Goal: Task Accomplishment & Management: Complete application form

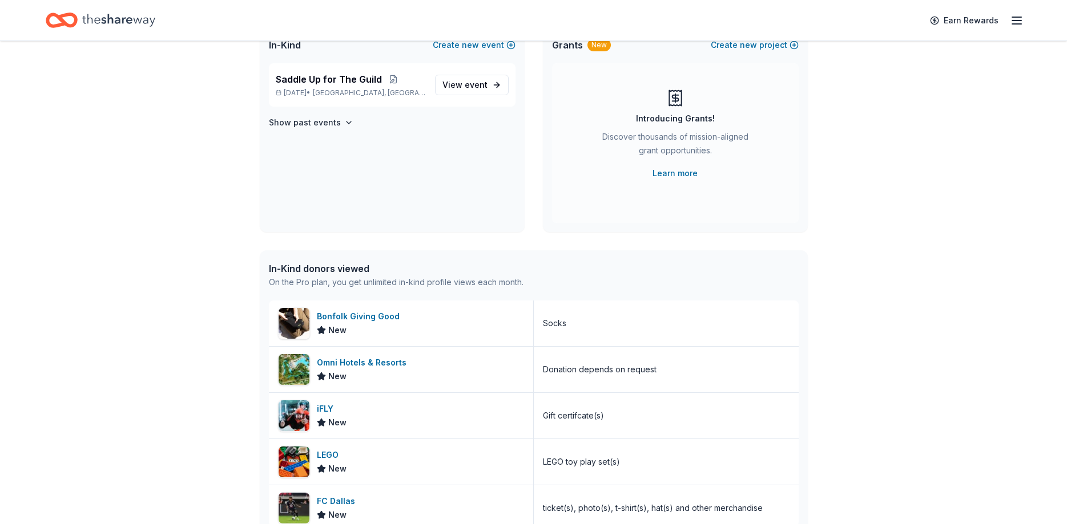
scroll to position [116, 0]
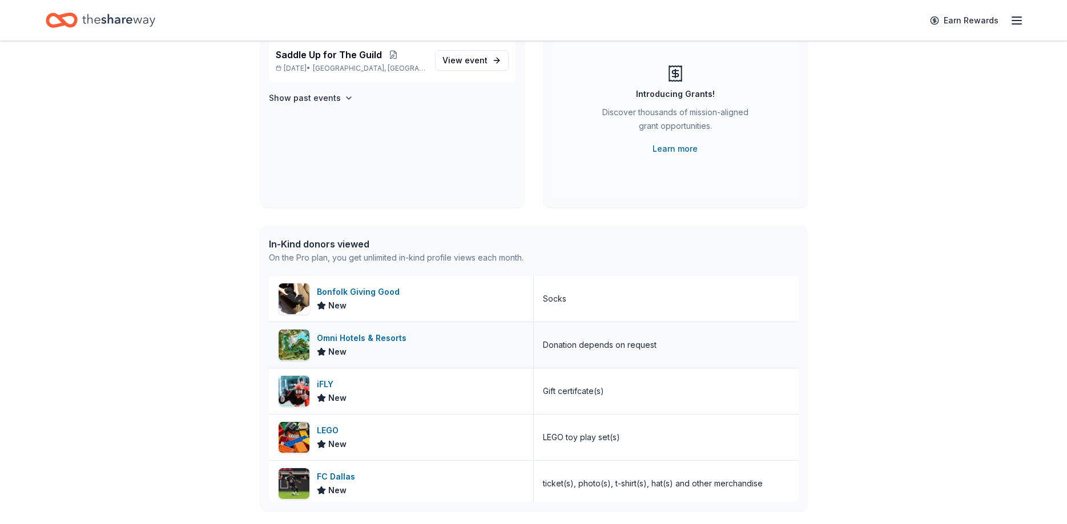
click at [374, 337] on div "Omni Hotels & Resorts" at bounding box center [364, 339] width 94 height 14
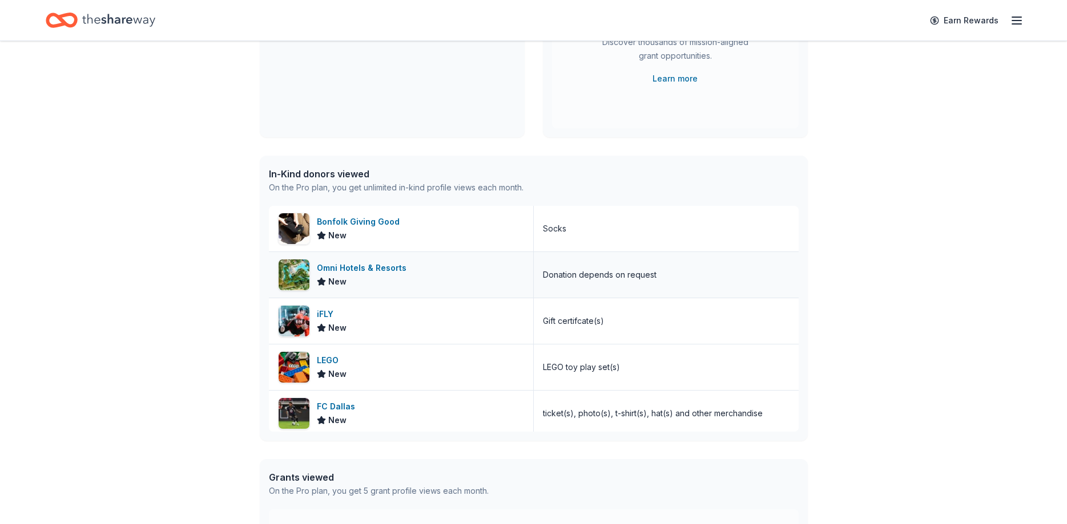
scroll to position [233, 0]
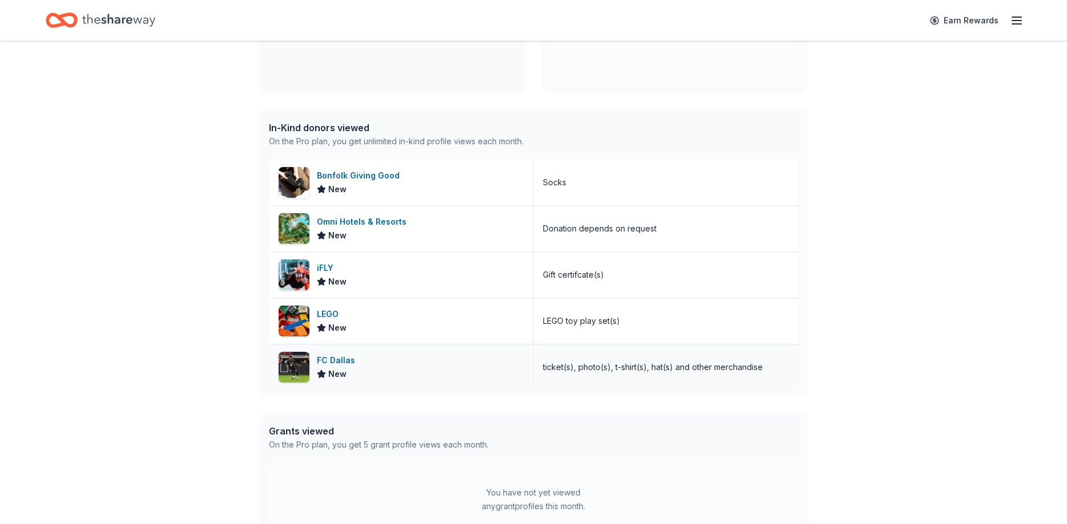
click at [427, 367] on div "FC Dallas New" at bounding box center [401, 368] width 265 height 46
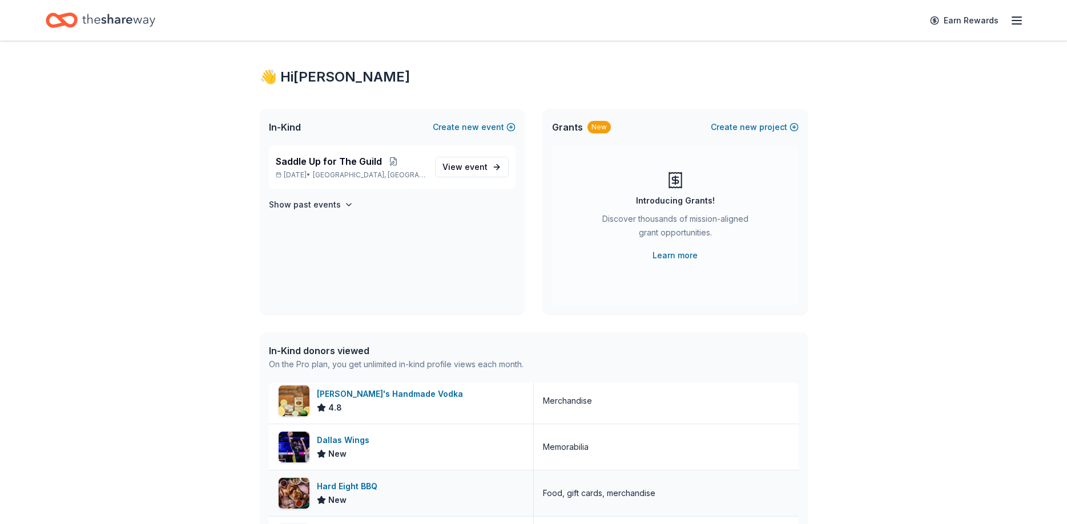
scroll to position [0, 0]
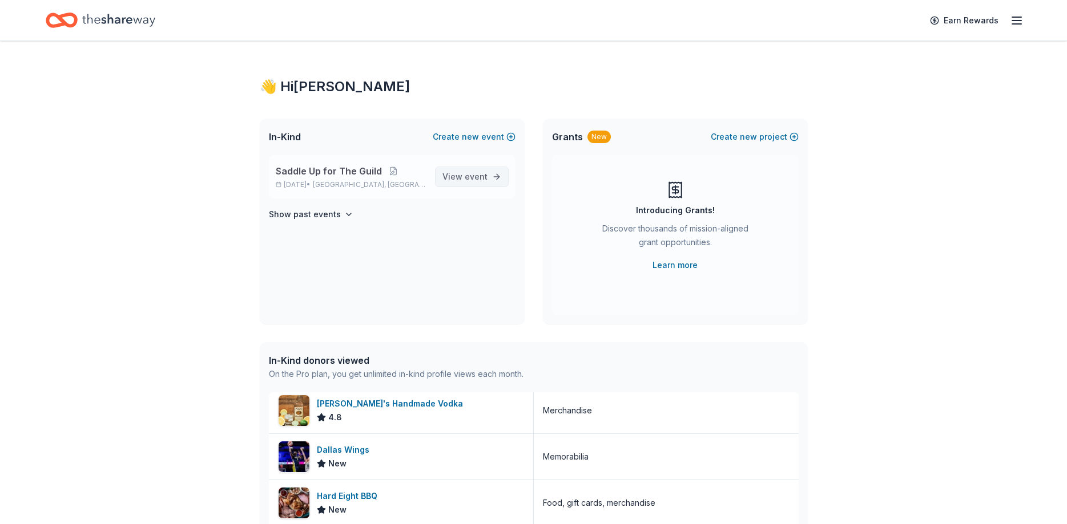
click at [463, 180] on span "View event" at bounding box center [464, 177] width 45 height 14
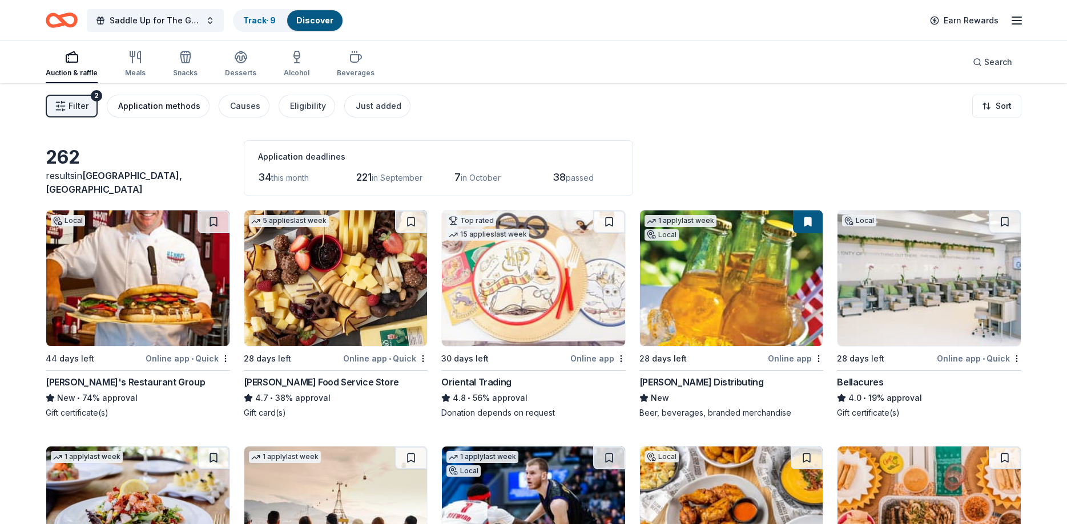
click at [169, 108] on div "Application methods" at bounding box center [159, 106] width 82 height 14
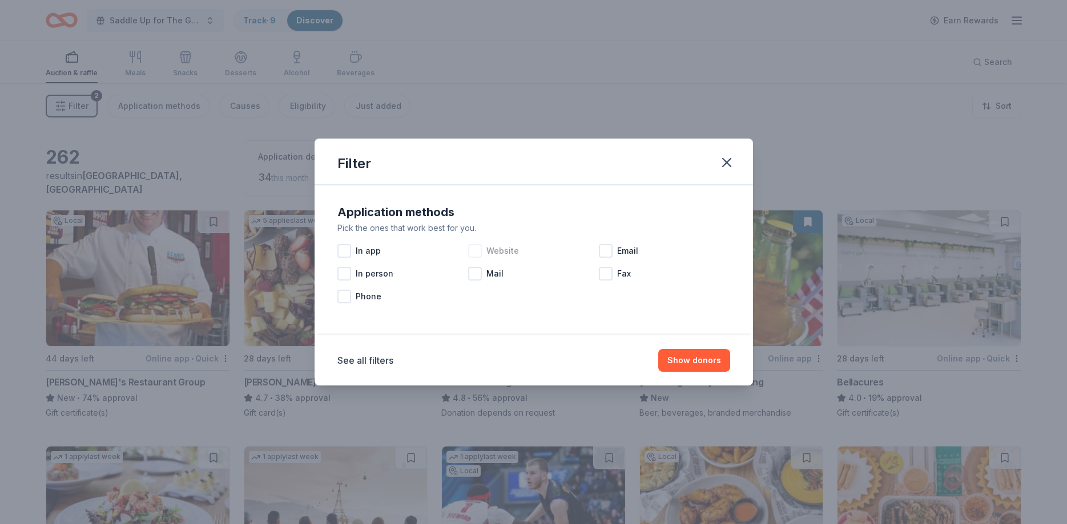
click at [487, 253] on span "Website" at bounding box center [502, 251] width 33 height 14
click at [686, 357] on button "Show 179 donors" at bounding box center [687, 360] width 86 height 23
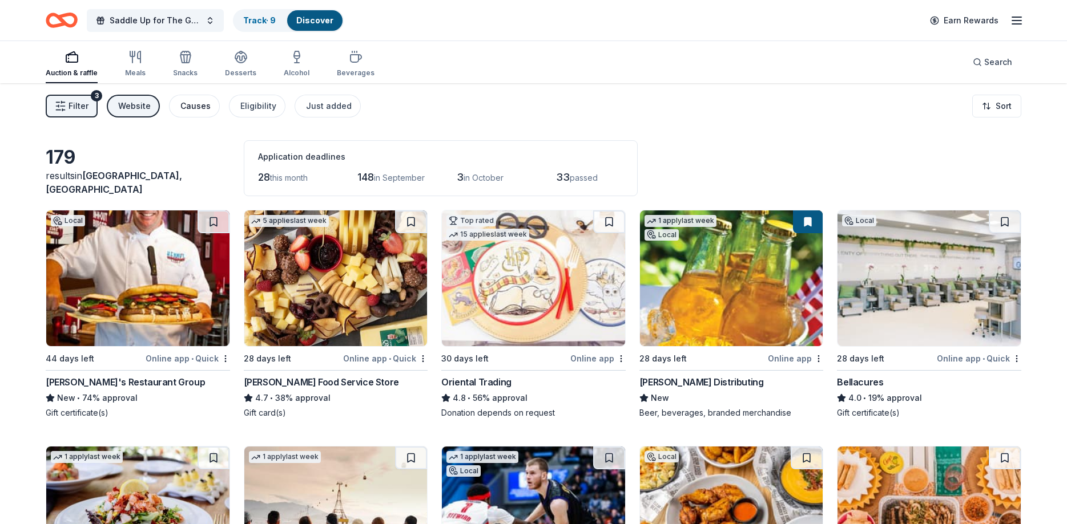
click at [189, 103] on div "Causes" at bounding box center [195, 106] width 30 height 14
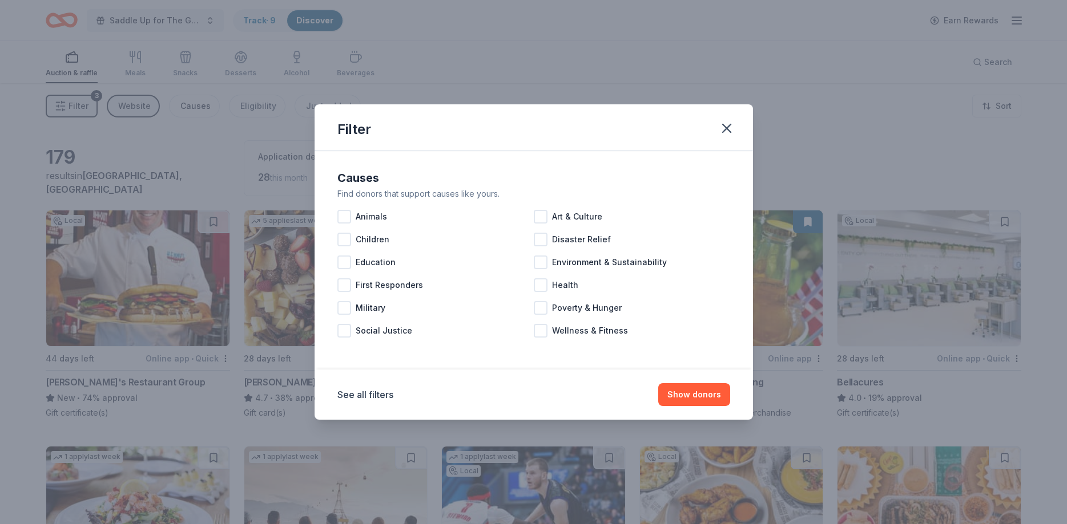
click at [189, 103] on div "Filter Causes Find donors that support causes like yours. Animals Art & Culture…" at bounding box center [533, 262] width 1067 height 524
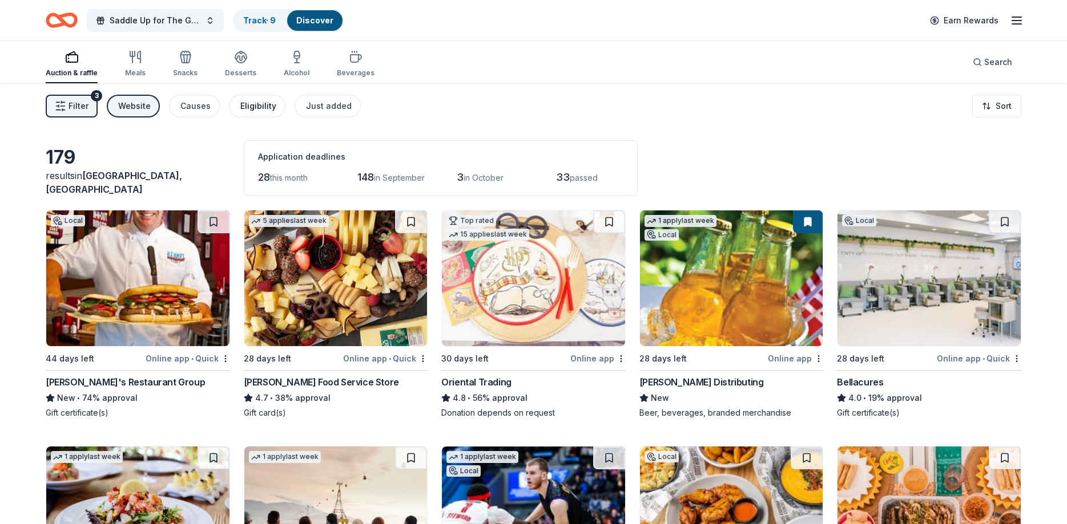
click at [249, 110] on div "Eligibility" at bounding box center [258, 106] width 36 height 14
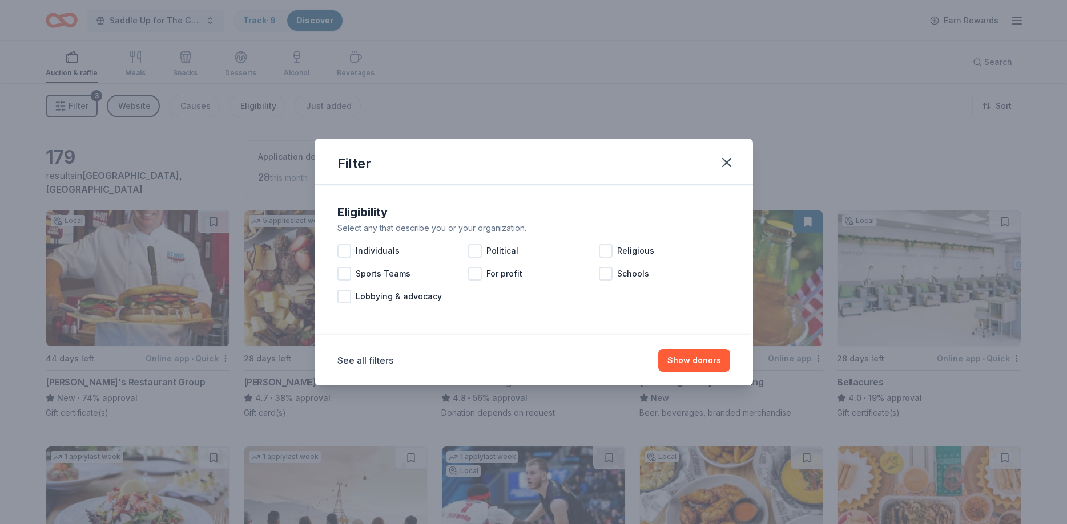
click at [249, 110] on div "Filter Eligibility Select any that describe you or your organization. Individua…" at bounding box center [533, 262] width 1067 height 524
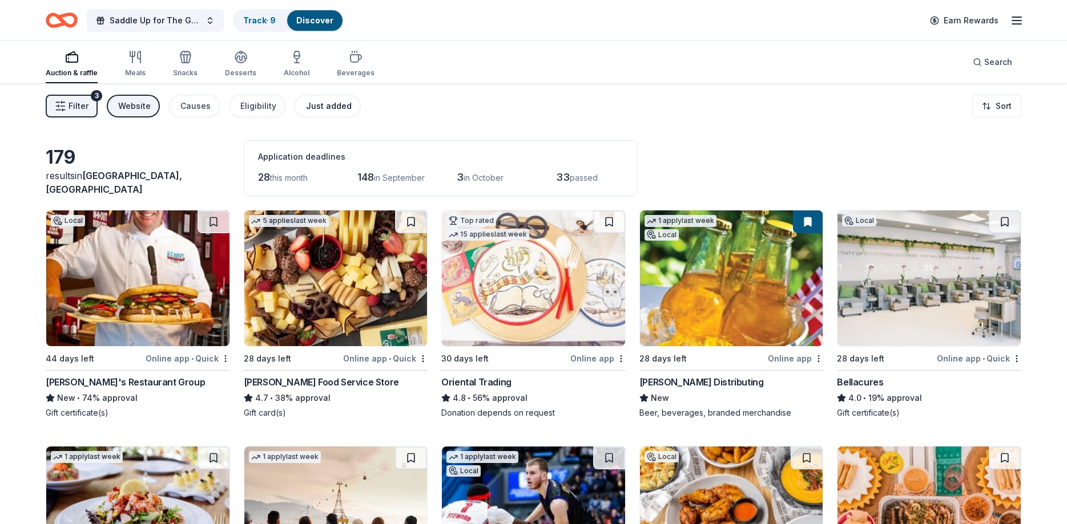
click at [324, 107] on div "Just added" at bounding box center [329, 106] width 46 height 14
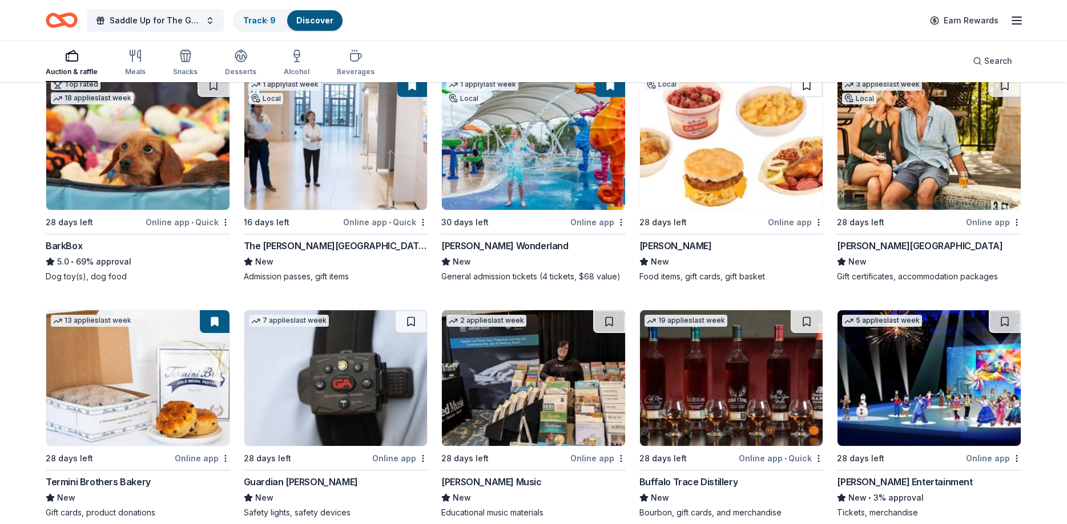
scroll to position [390, 0]
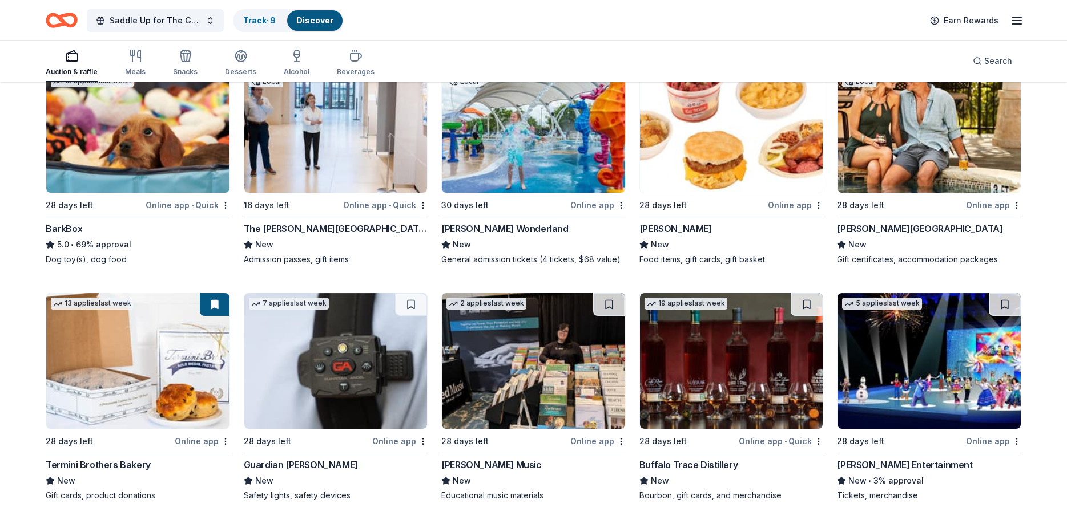
click at [715, 363] on img at bounding box center [731, 361] width 183 height 136
click at [877, 371] on img at bounding box center [928, 361] width 183 height 136
click at [340, 361] on img at bounding box center [335, 361] width 183 height 136
click at [506, 365] on img at bounding box center [533, 361] width 183 height 136
click at [692, 183] on img at bounding box center [731, 125] width 183 height 136
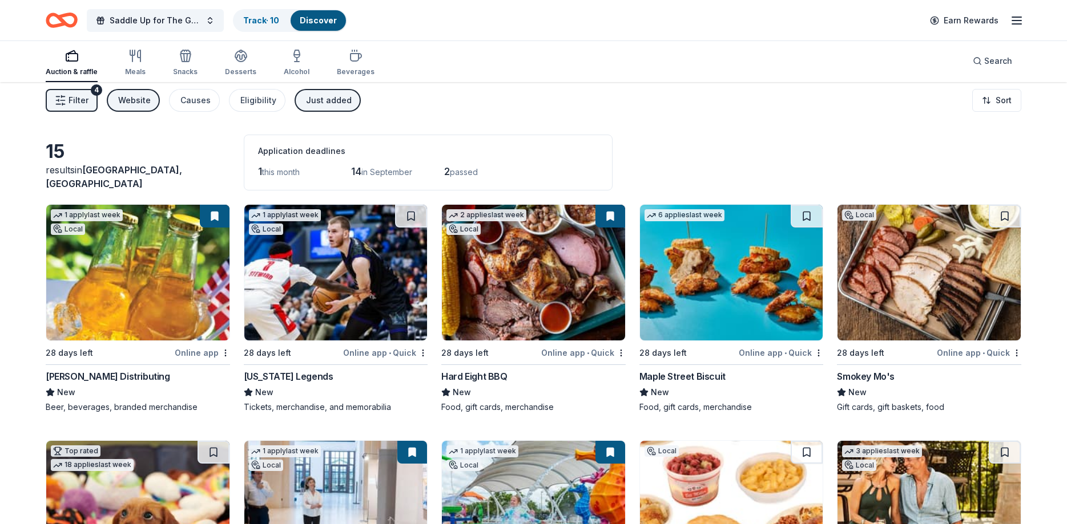
scroll to position [0, 0]
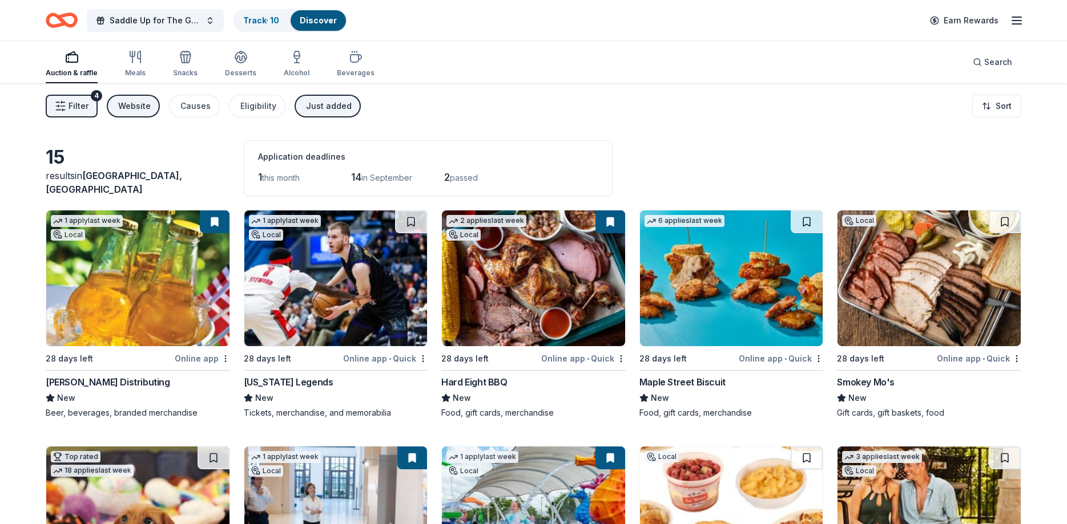
click at [317, 265] on img at bounding box center [335, 279] width 183 height 136
click at [332, 110] on div "Just added" at bounding box center [329, 106] width 46 height 14
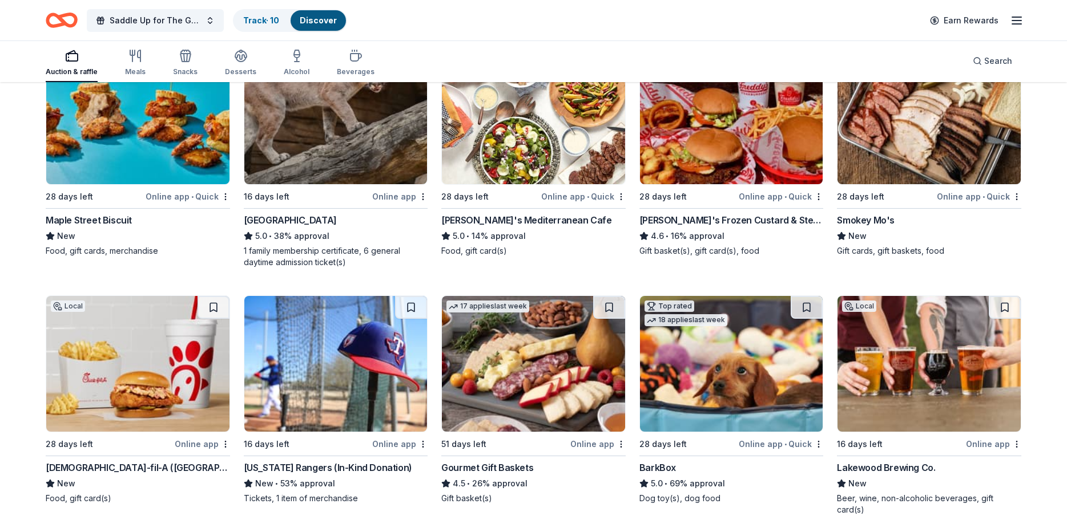
scroll to position [903, 0]
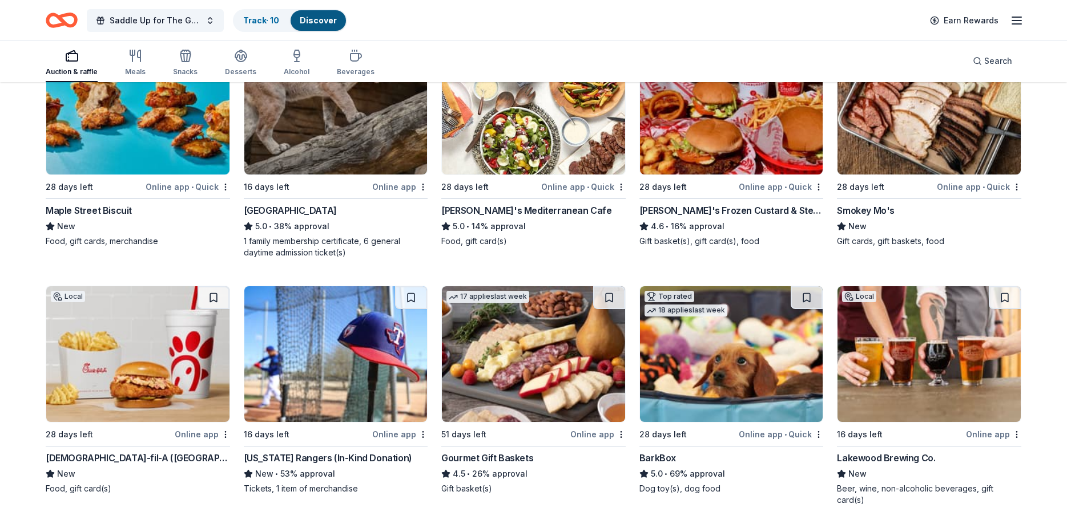
click at [162, 147] on img at bounding box center [137, 107] width 183 height 136
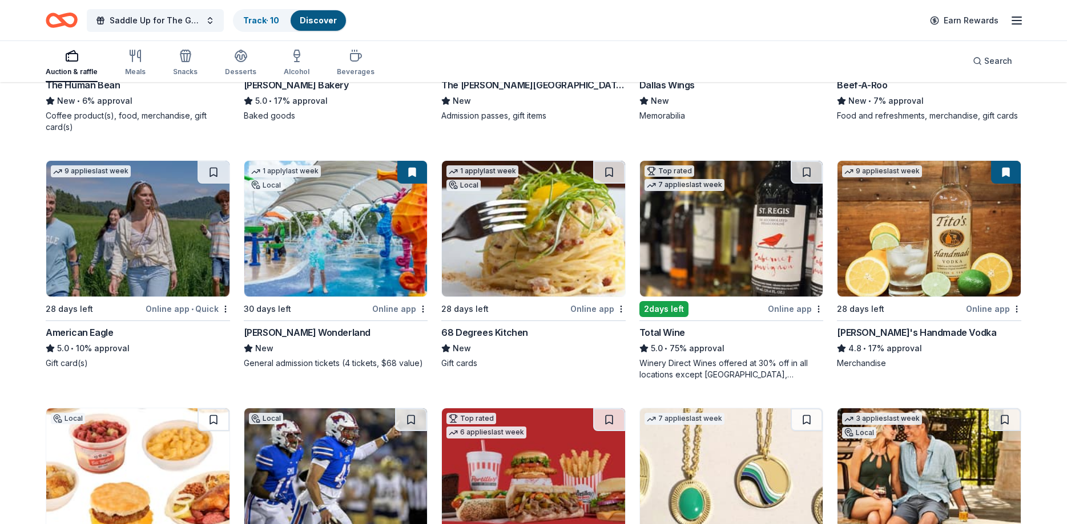
scroll to position [1544, 0]
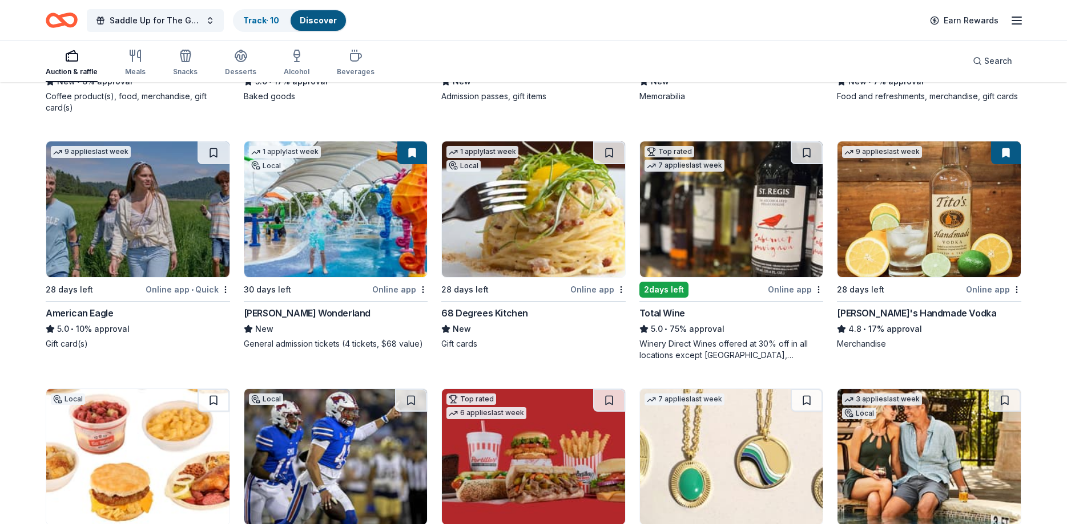
click at [715, 212] on img at bounding box center [731, 210] width 183 height 136
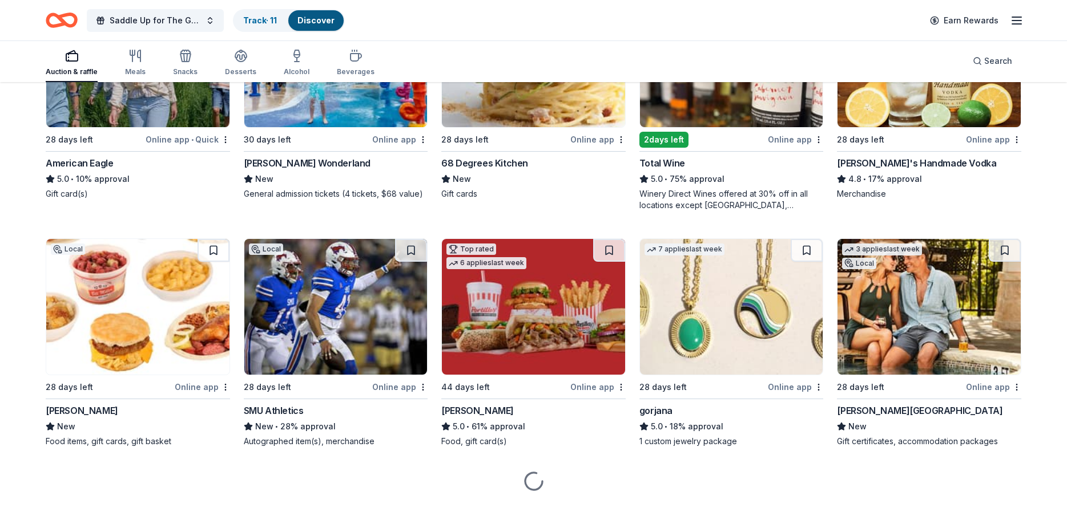
scroll to position [1697, 0]
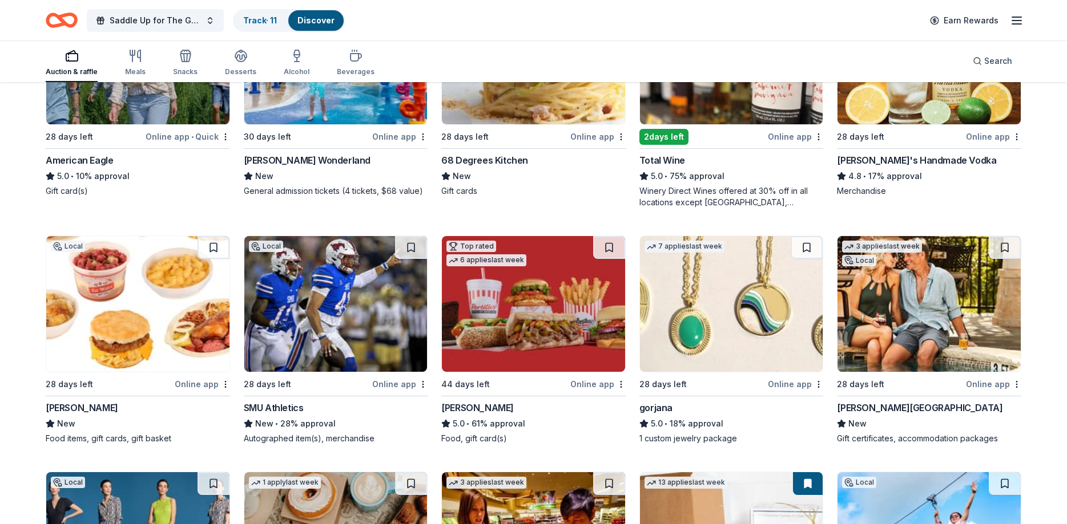
click at [324, 289] on img at bounding box center [335, 304] width 183 height 136
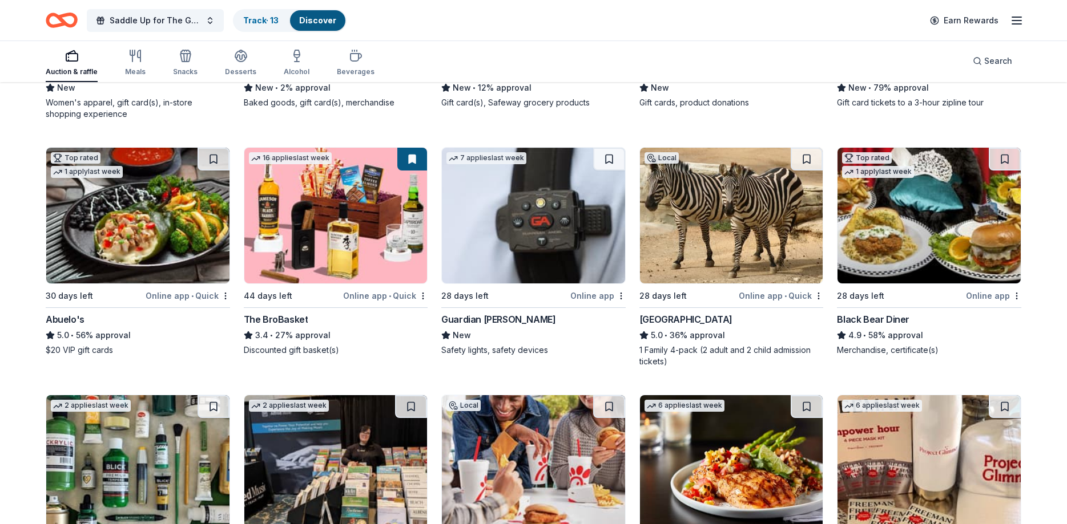
scroll to position [2250, 0]
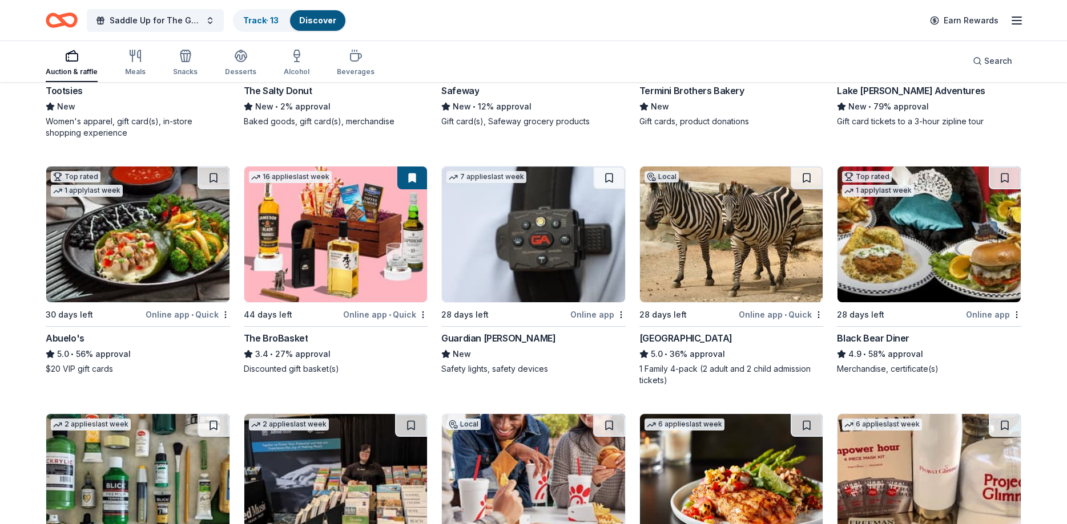
drag, startPoint x: 687, startPoint y: 215, endPoint x: 689, endPoint y: 207, distance: 7.8
click at [689, 209] on img at bounding box center [731, 235] width 183 height 136
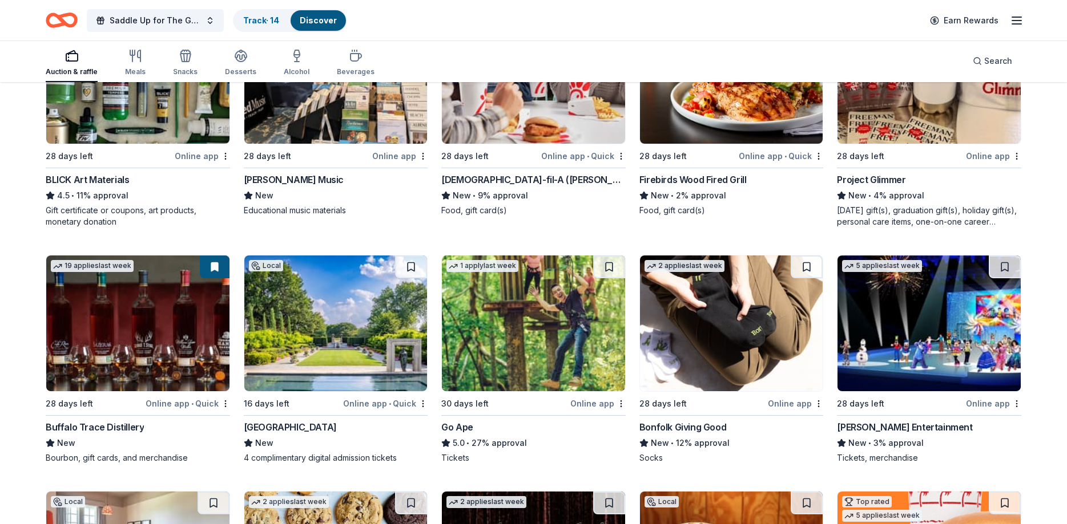
scroll to position [2774, 0]
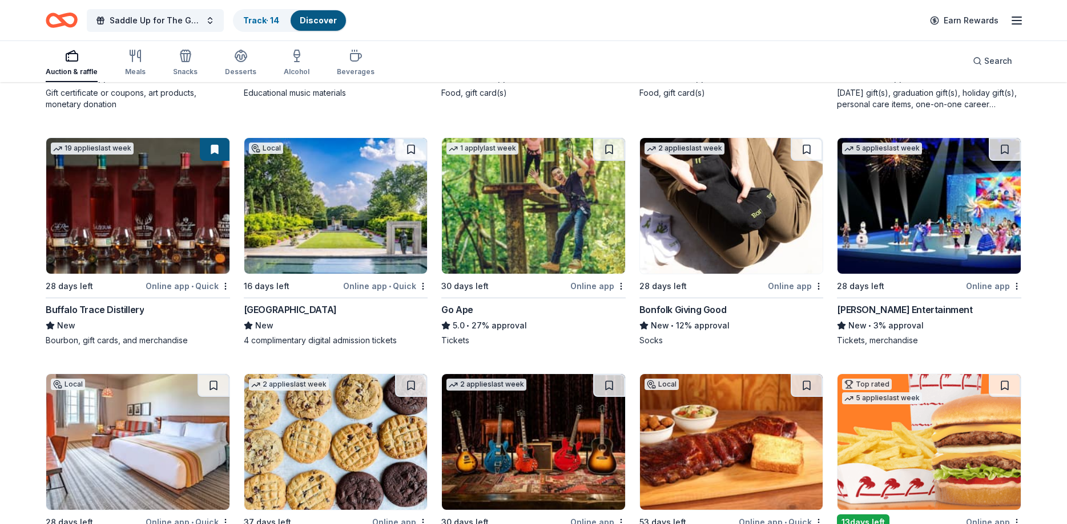
click at [304, 191] on img at bounding box center [335, 206] width 183 height 136
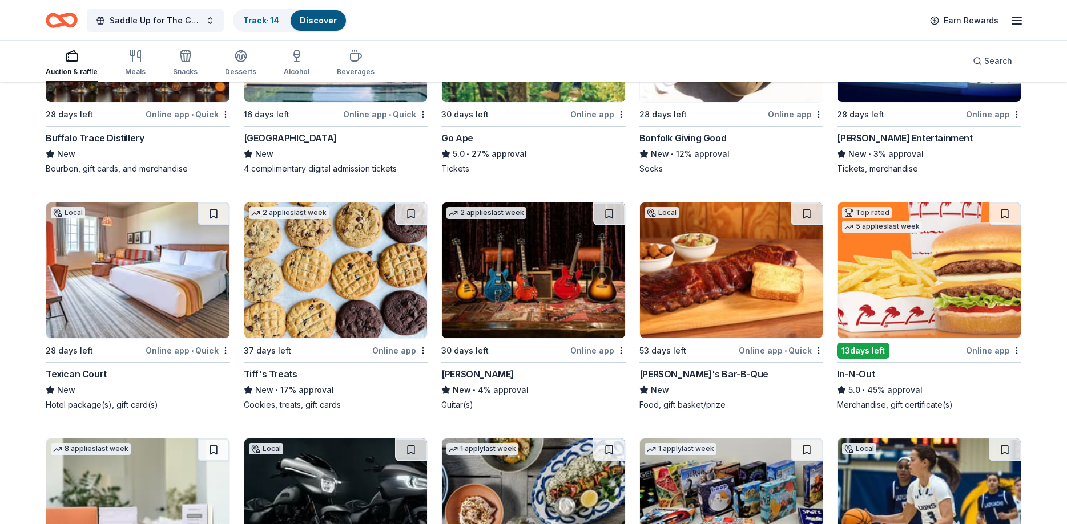
scroll to position [2949, 0]
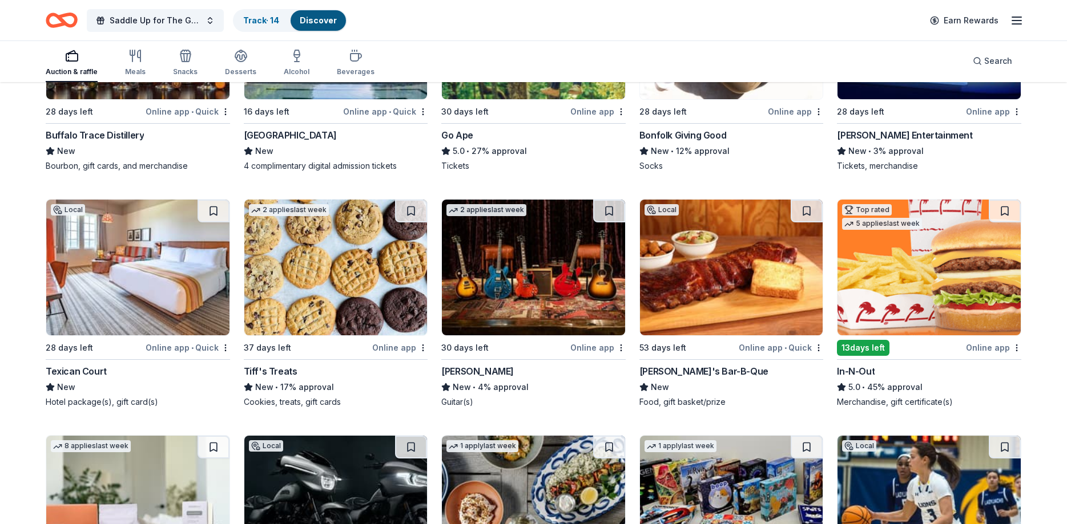
click at [548, 263] on img at bounding box center [533, 268] width 183 height 136
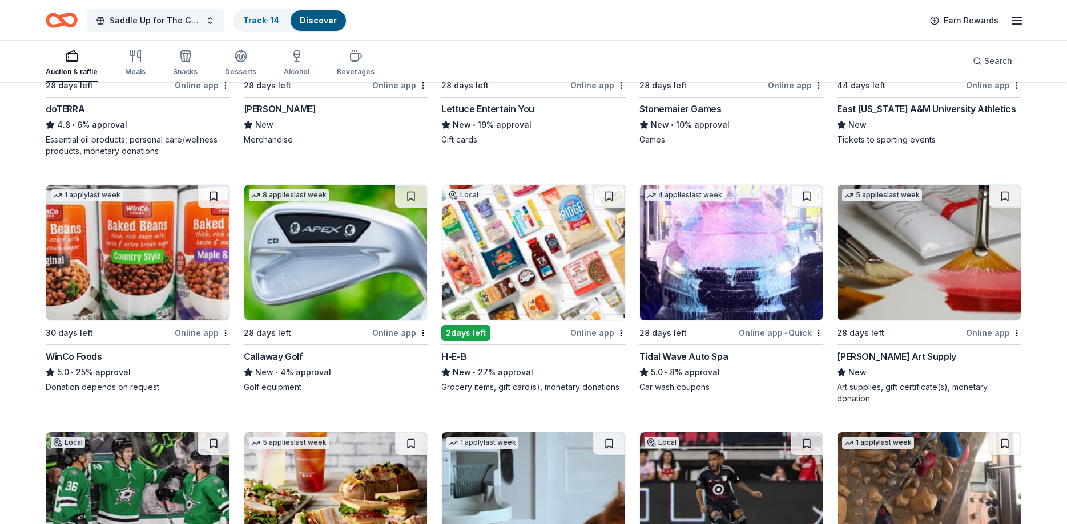
scroll to position [3451, 0]
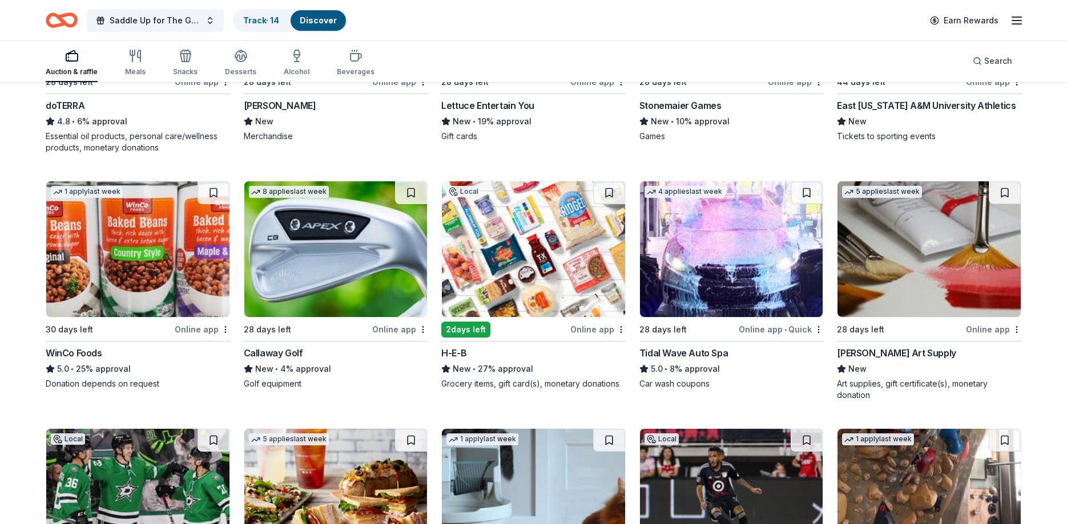
click at [554, 248] on img at bounding box center [533, 249] width 183 height 136
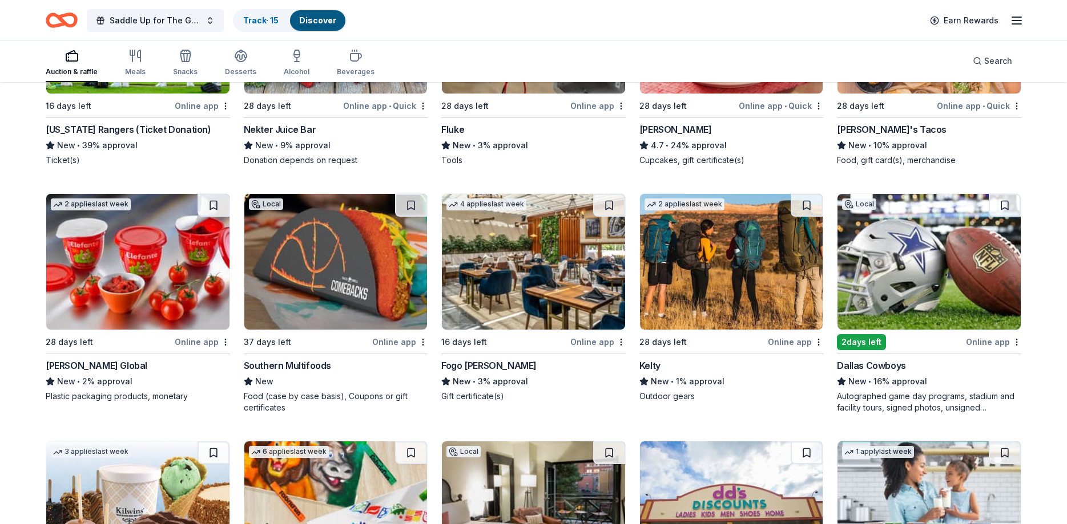
scroll to position [5409, 0]
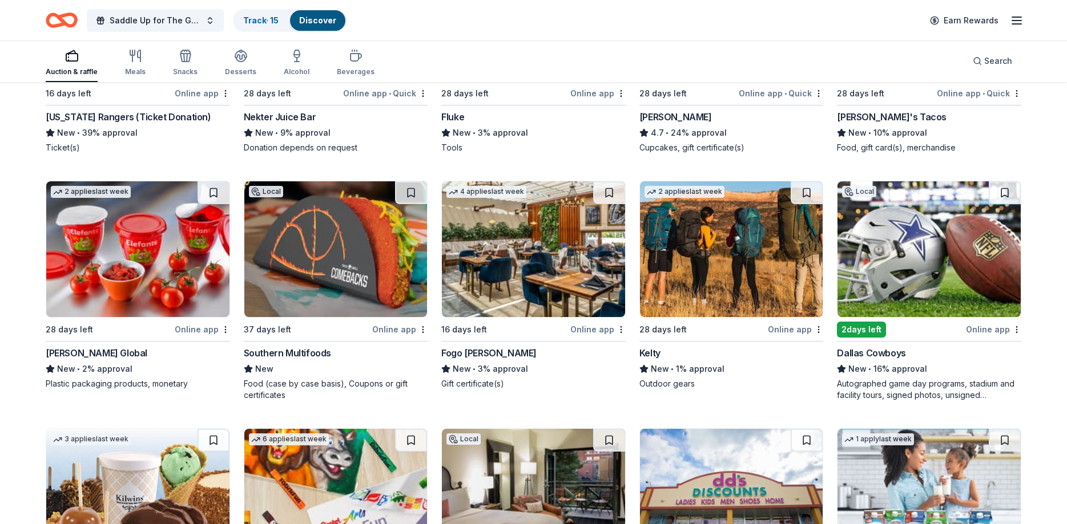
click at [370, 288] on img at bounding box center [335, 249] width 183 height 136
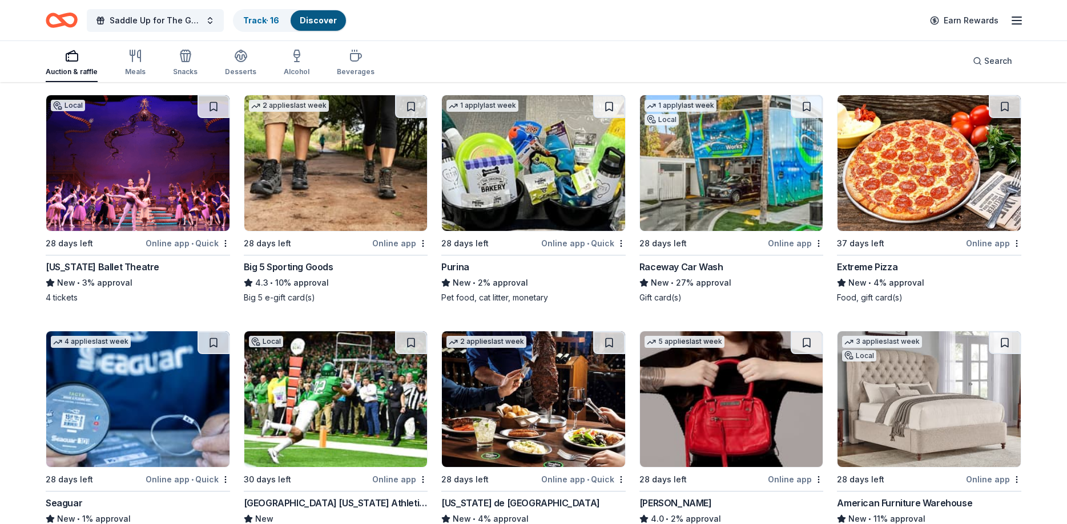
scroll to position [6079, 0]
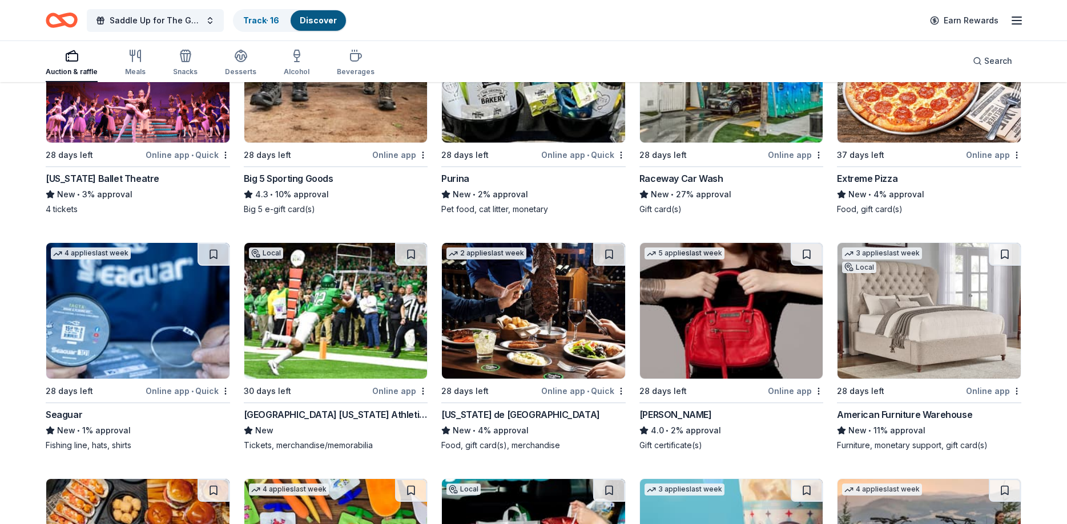
click at [143, 310] on img at bounding box center [137, 311] width 183 height 136
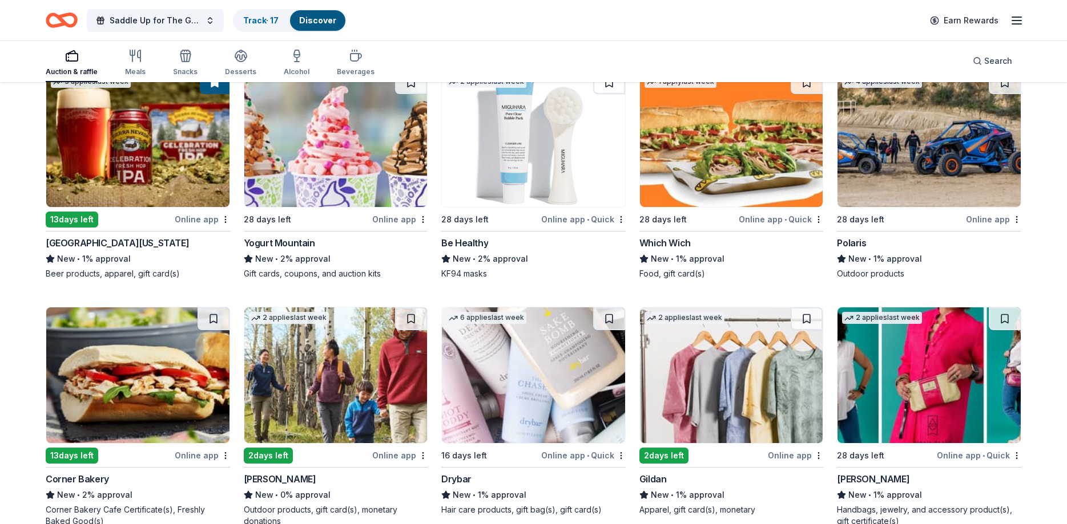
scroll to position [7414, 0]
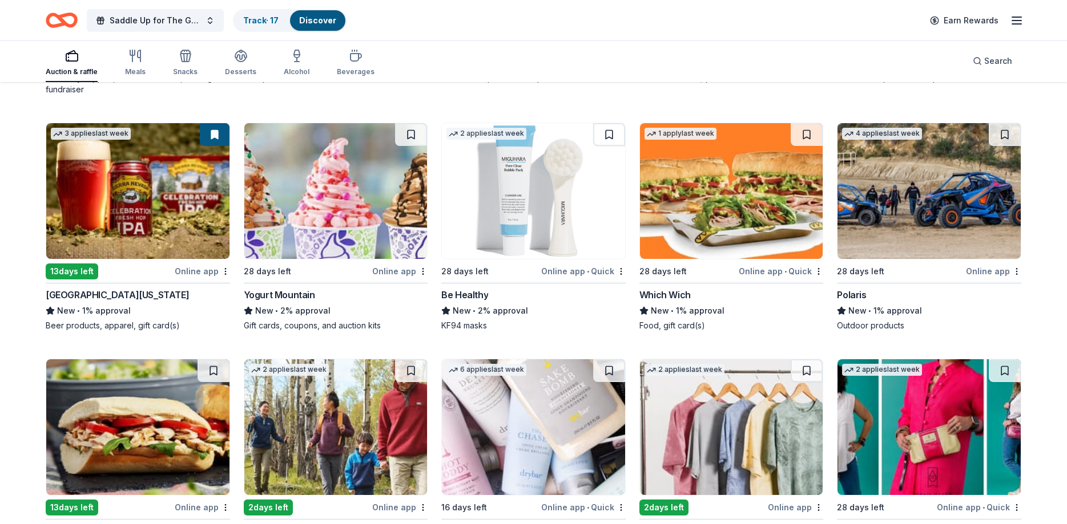
click at [954, 208] on img at bounding box center [928, 191] width 183 height 136
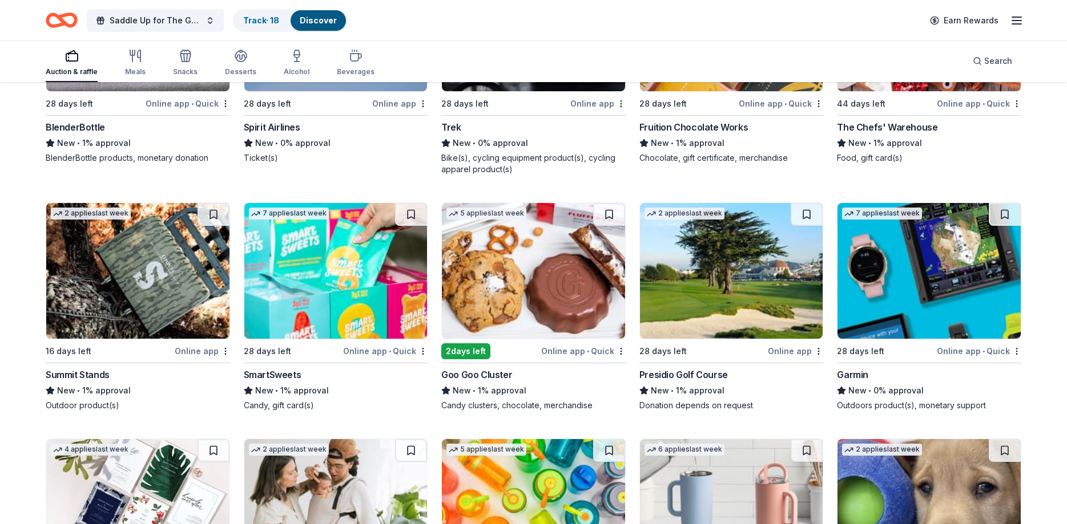
scroll to position [8091, 0]
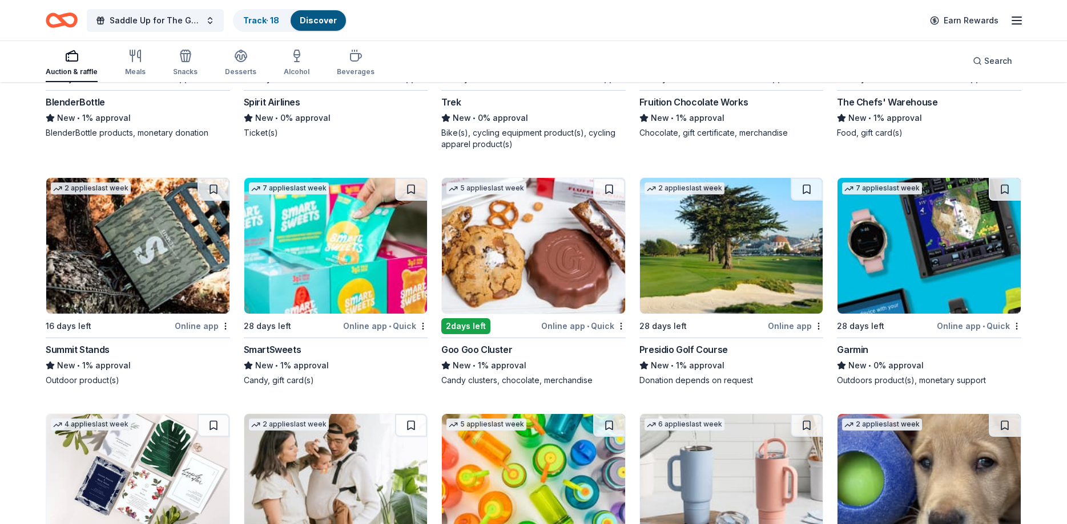
click at [721, 237] on img at bounding box center [731, 246] width 183 height 136
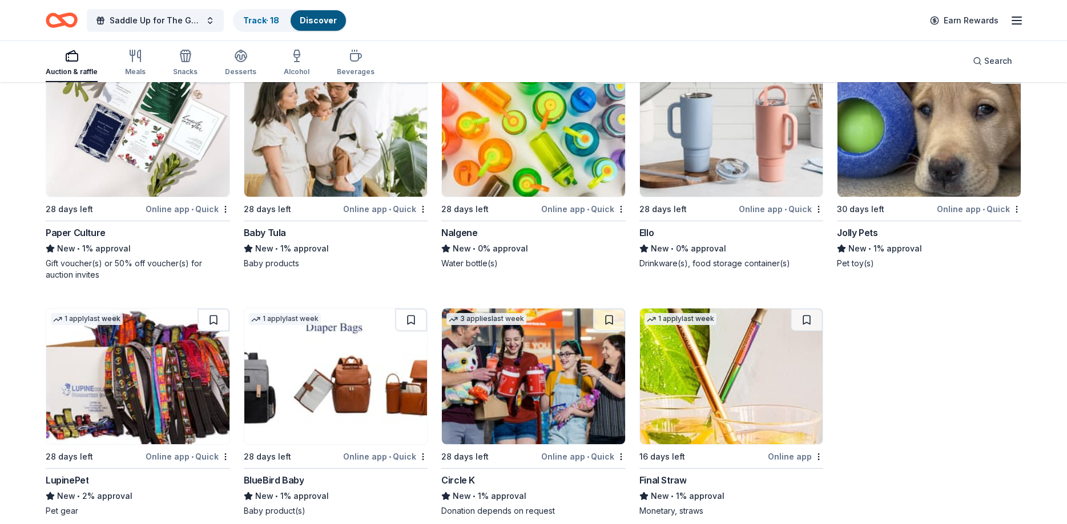
scroll to position [8448, 0]
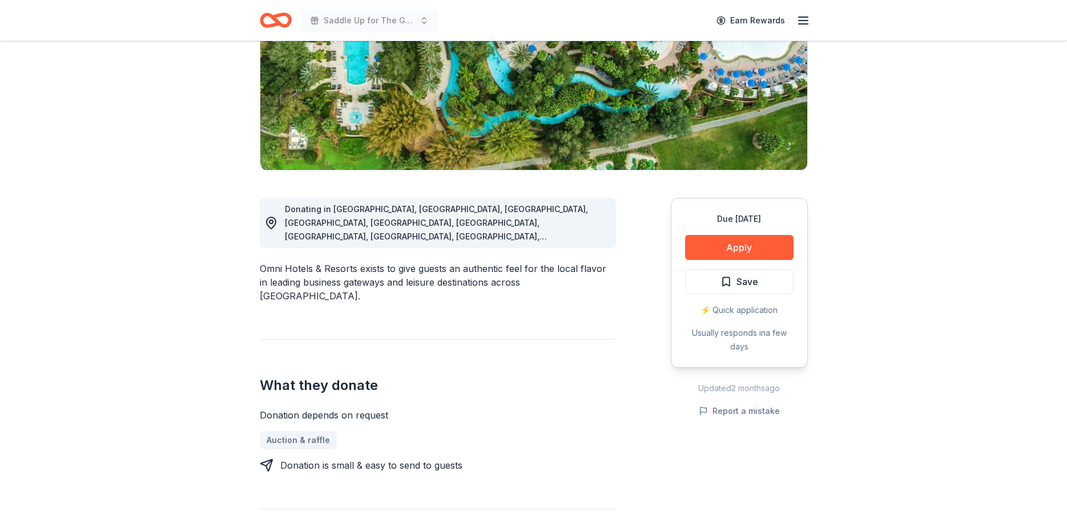
scroll to position [58, 0]
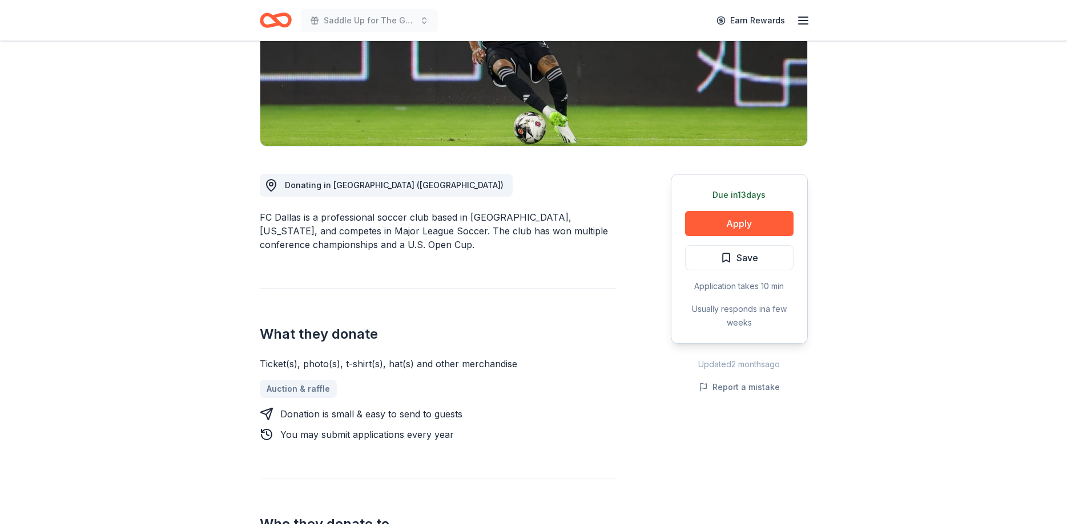
scroll to position [233, 0]
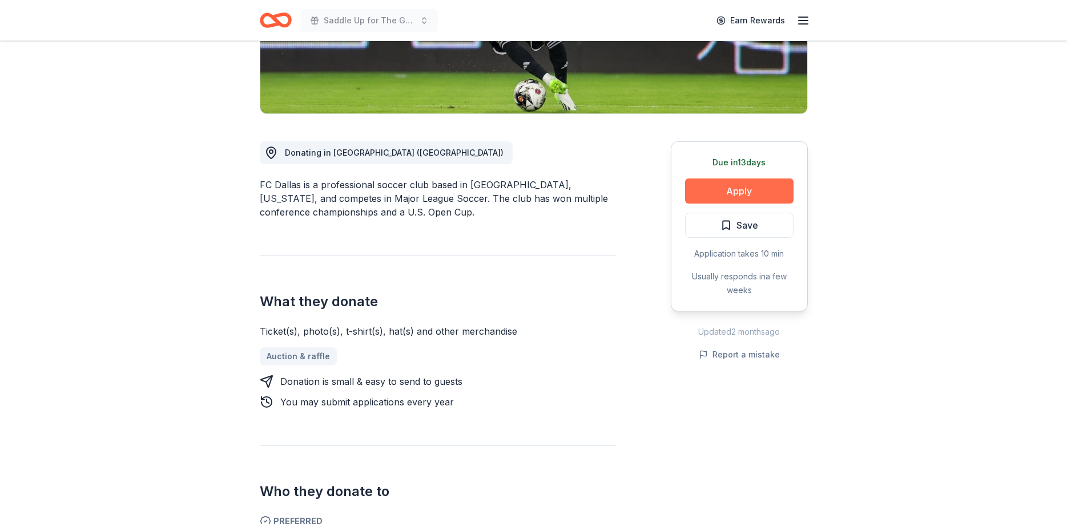
click at [735, 187] on button "Apply" at bounding box center [739, 191] width 108 height 25
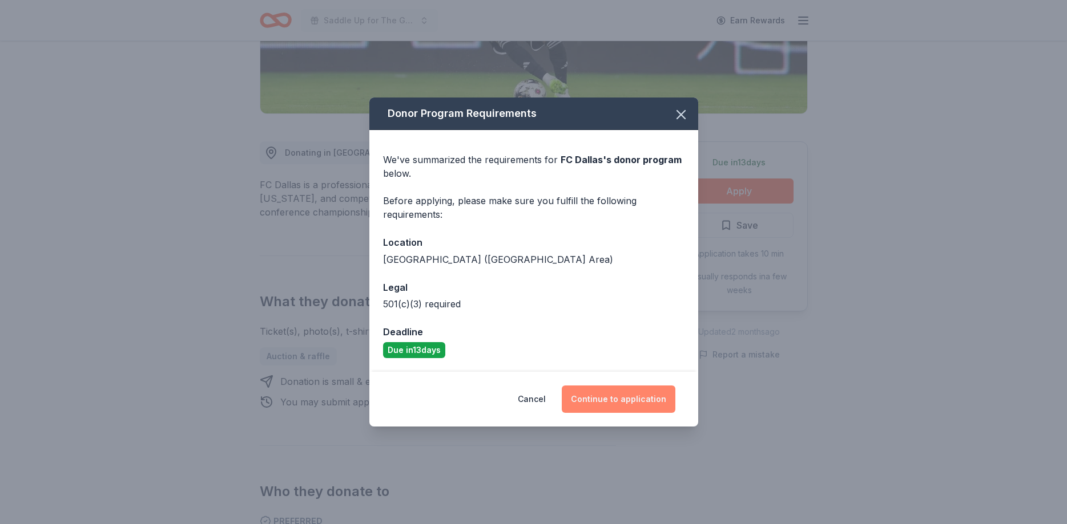
click at [625, 399] on button "Continue to application" at bounding box center [619, 399] width 114 height 27
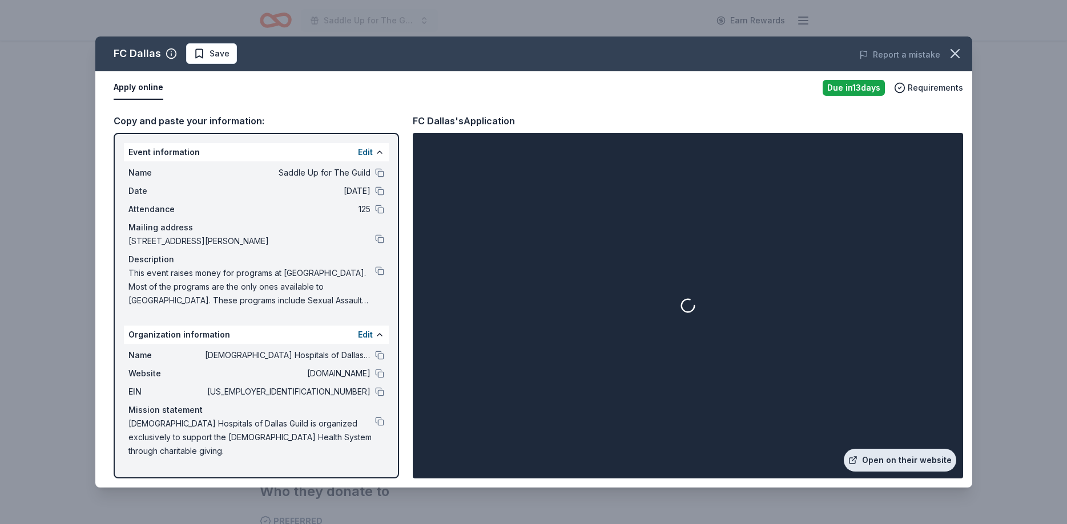
click at [878, 452] on link "Open on their website" at bounding box center [899, 460] width 112 height 23
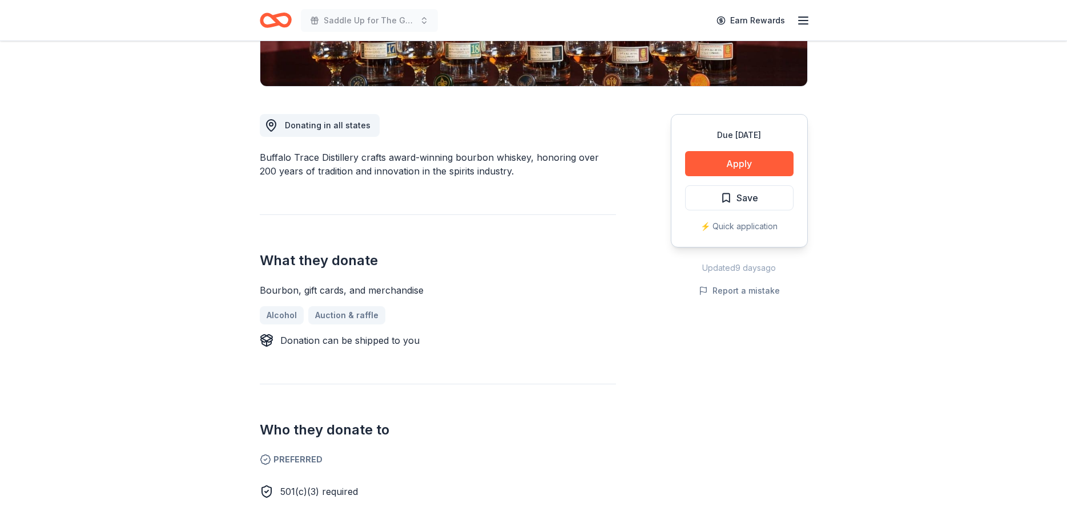
scroll to position [233, 0]
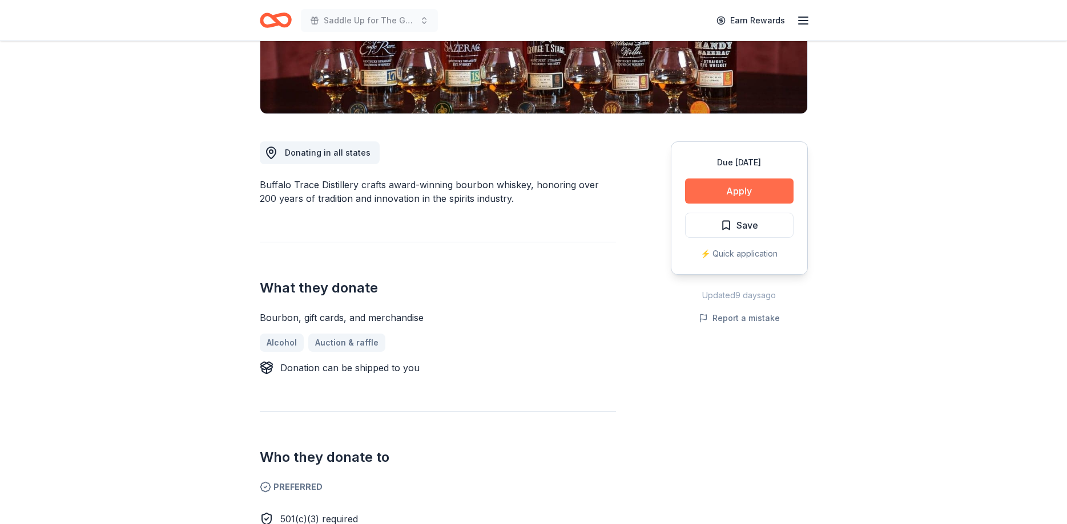
click at [719, 189] on button "Apply" at bounding box center [739, 191] width 108 height 25
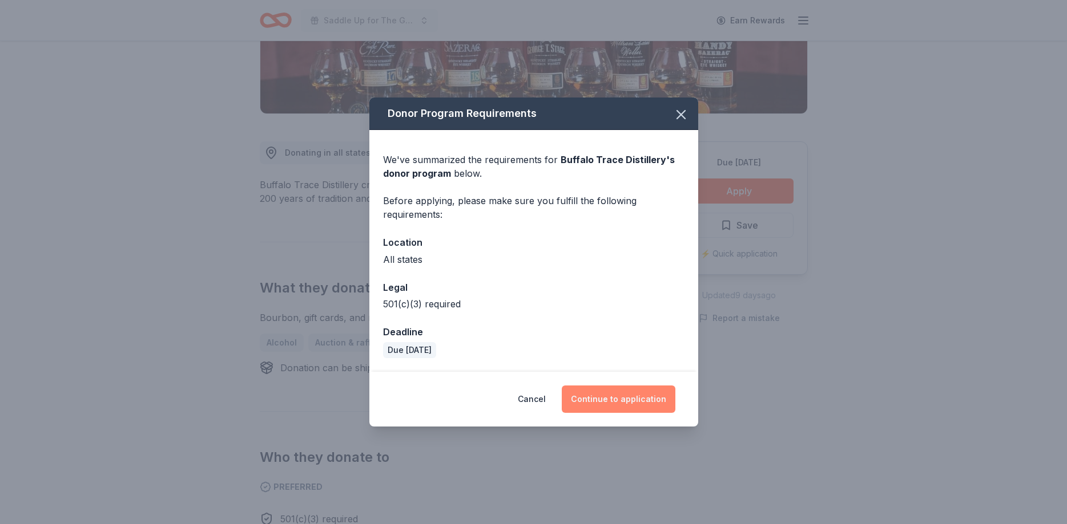
drag, startPoint x: 620, startPoint y: 396, endPoint x: 623, endPoint y: 390, distance: 6.4
click at [620, 395] on button "Continue to application" at bounding box center [619, 399] width 114 height 27
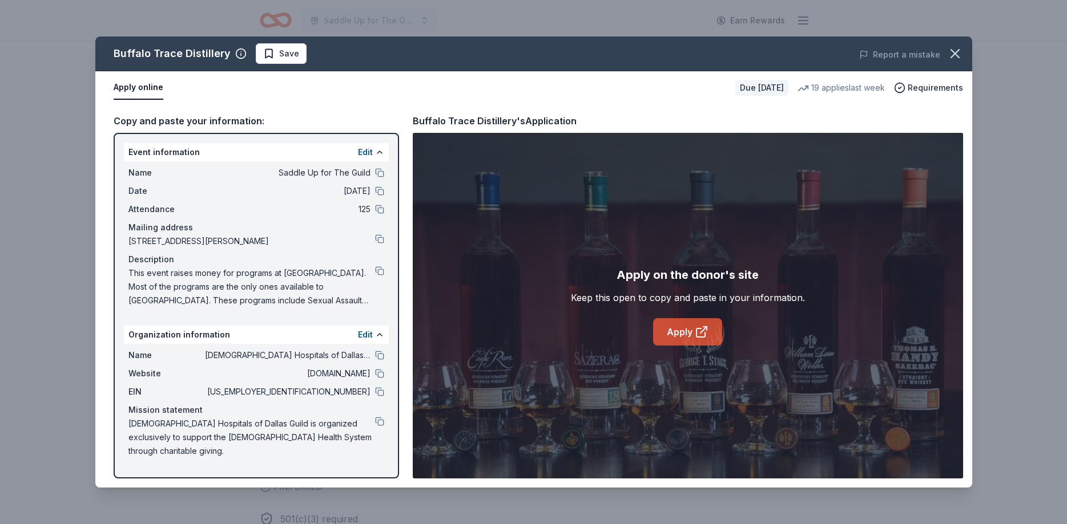
click at [663, 333] on link "Apply" at bounding box center [687, 331] width 69 height 27
click at [270, 60] on button "Save" at bounding box center [281, 53] width 51 height 21
click at [284, 55] on html "Saddle Up for The Guild Earn Rewards Due in 28 days Share Buffalo Trace Distill…" at bounding box center [533, 29] width 1067 height 524
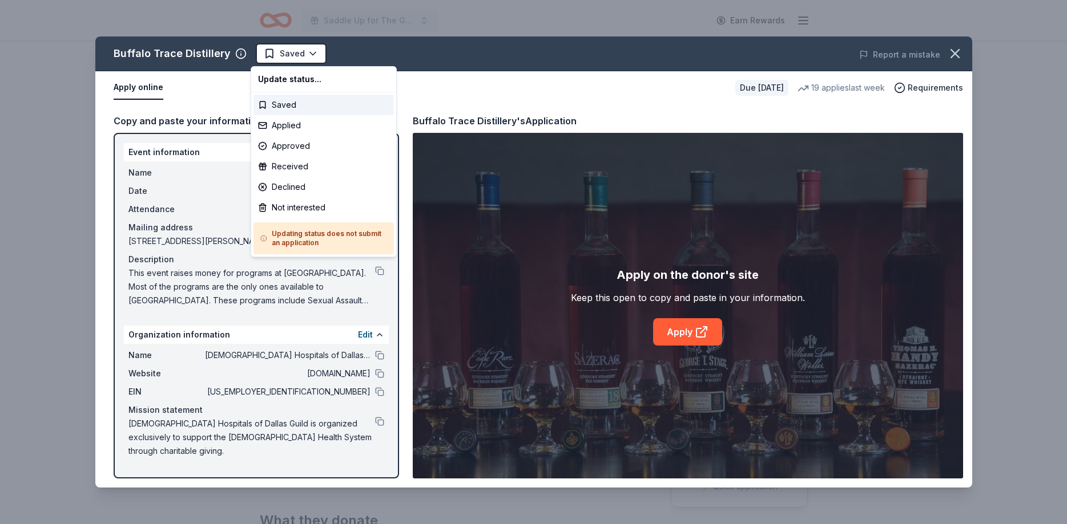
scroll to position [0, 0]
click at [289, 126] on div "Applied" at bounding box center [323, 125] width 140 height 21
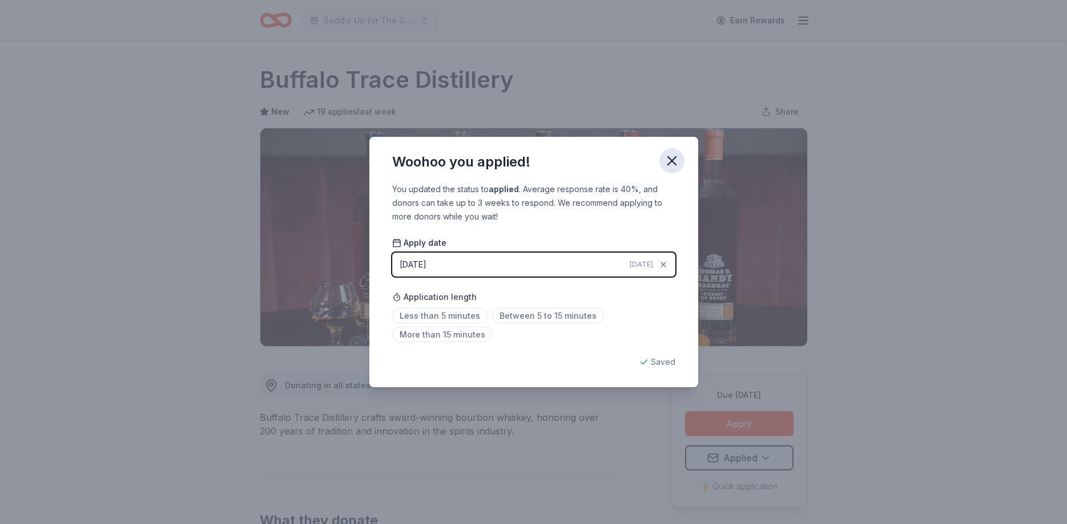
click at [675, 165] on icon "button" at bounding box center [672, 161] width 16 height 16
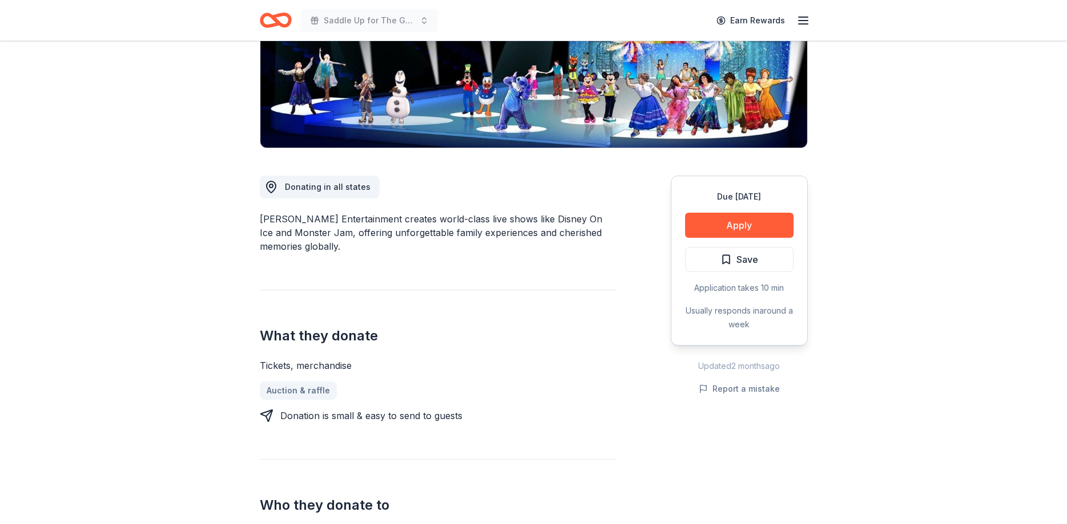
scroll to position [116, 0]
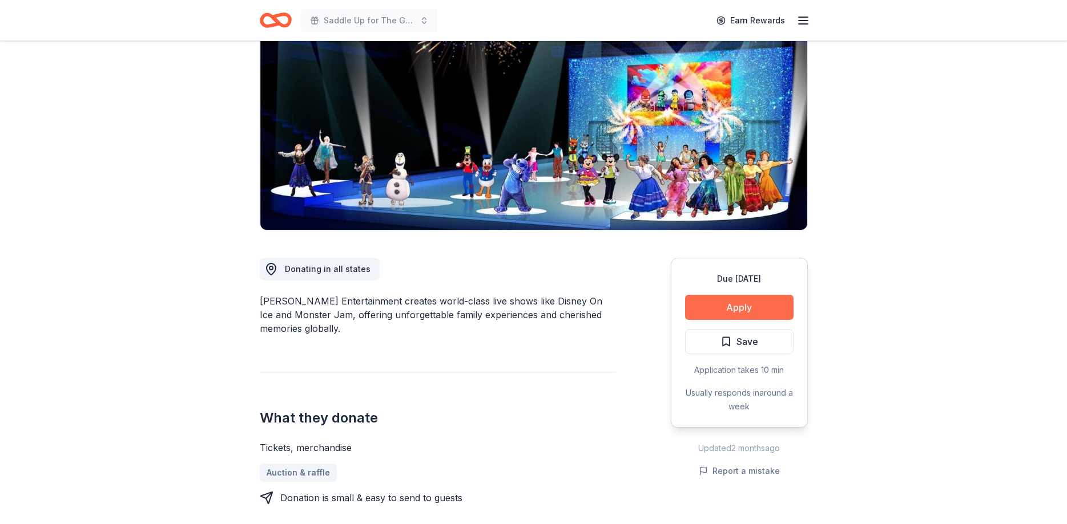
click at [731, 309] on button "Apply" at bounding box center [739, 307] width 108 height 25
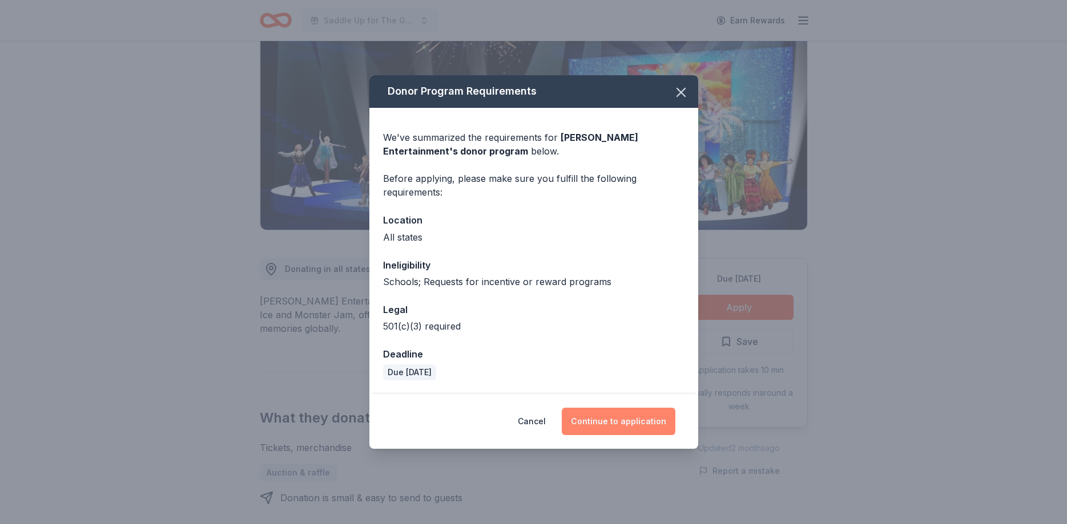
click at [648, 420] on button "Continue to application" at bounding box center [619, 421] width 114 height 27
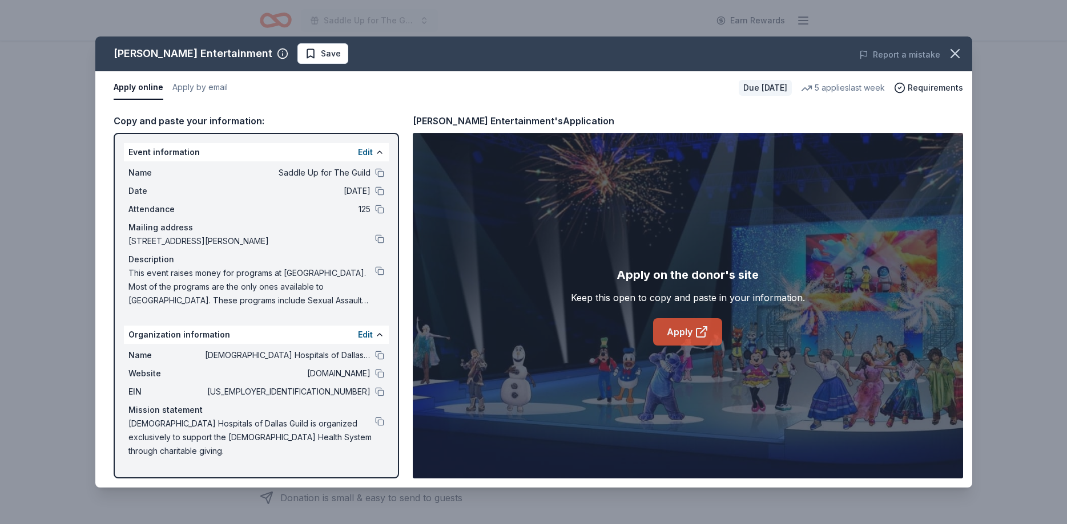
click at [667, 334] on link "Apply" at bounding box center [687, 331] width 69 height 27
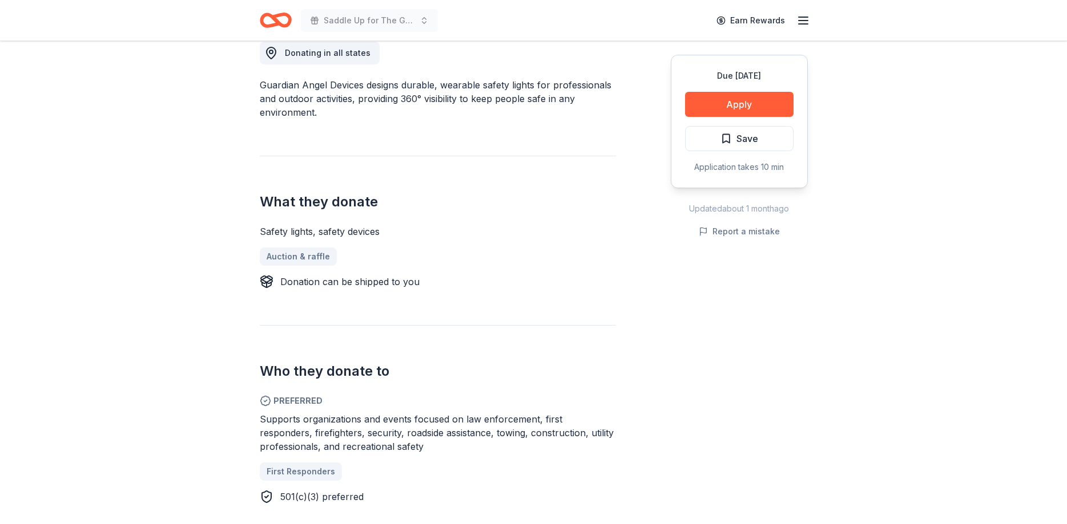
scroll to position [349, 0]
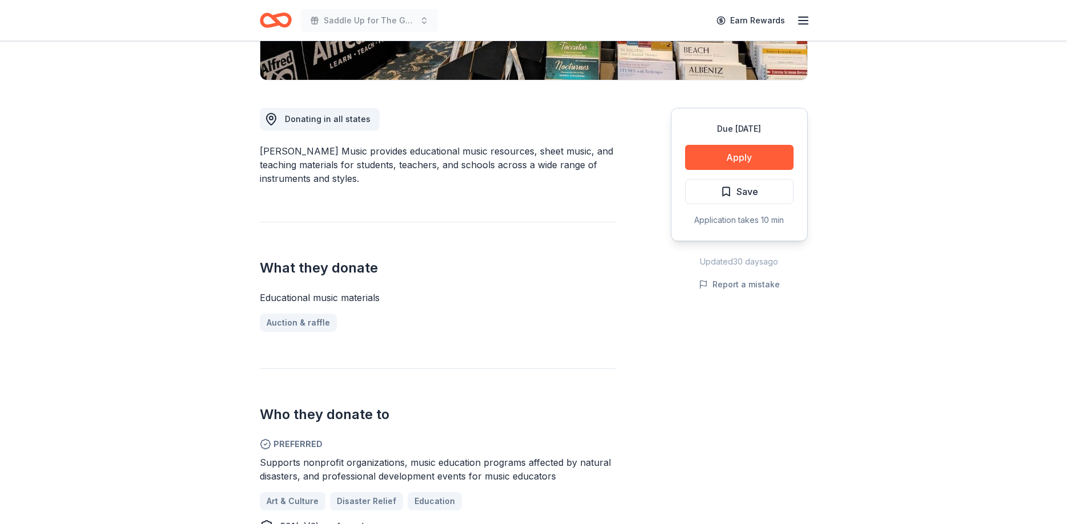
scroll to position [291, 0]
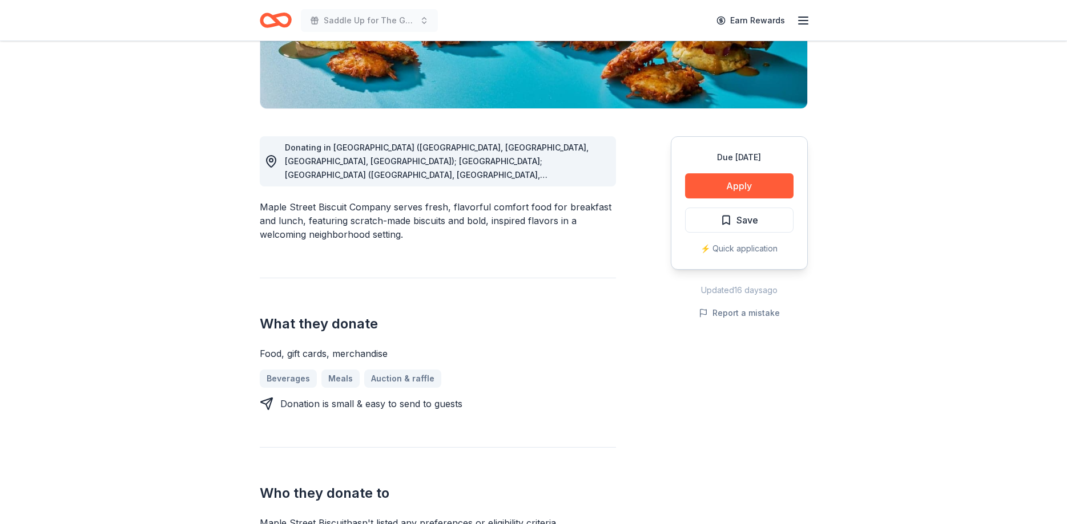
scroll to position [116, 0]
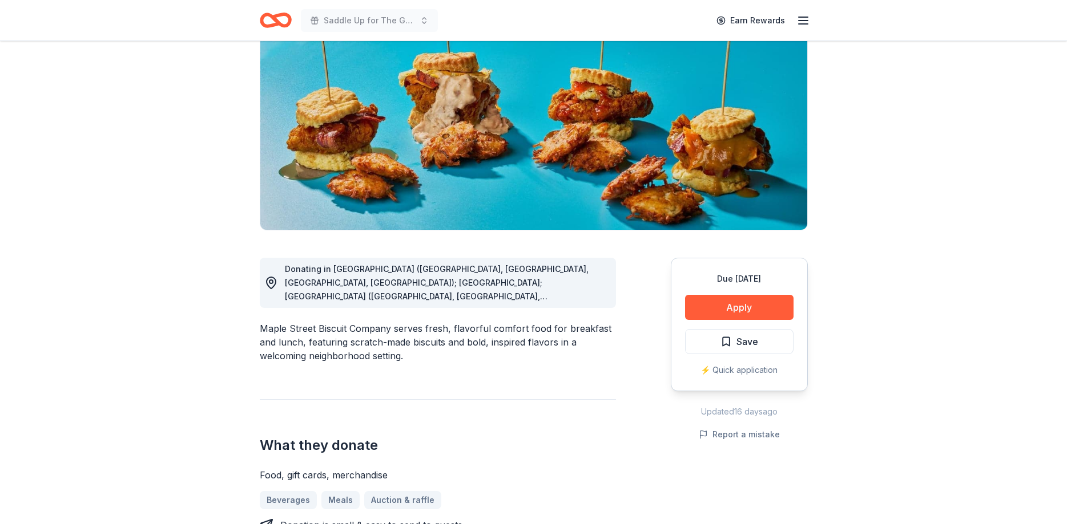
click at [268, 280] on icon at bounding box center [271, 283] width 14 height 14
click at [273, 283] on icon at bounding box center [271, 283] width 14 height 14
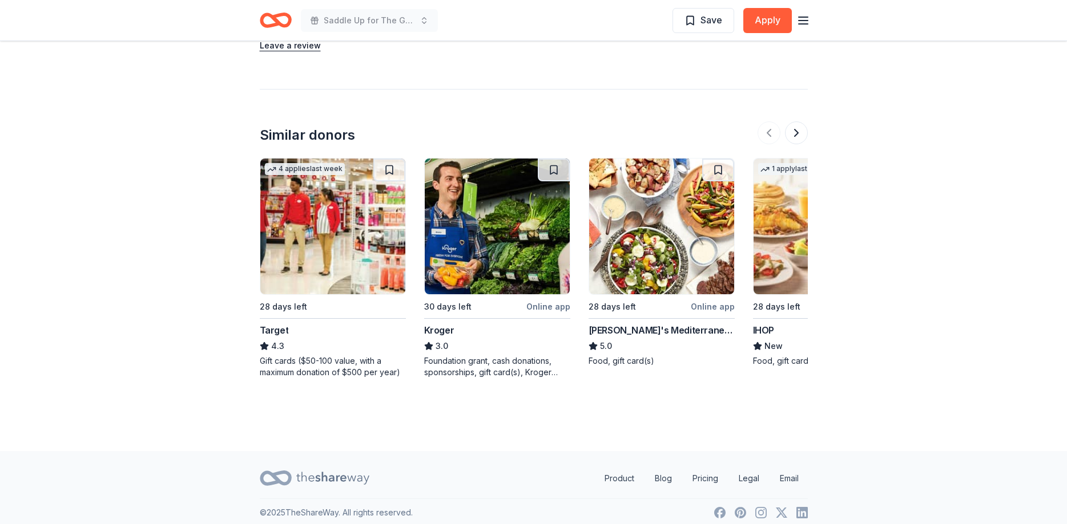
scroll to position [1036, 0]
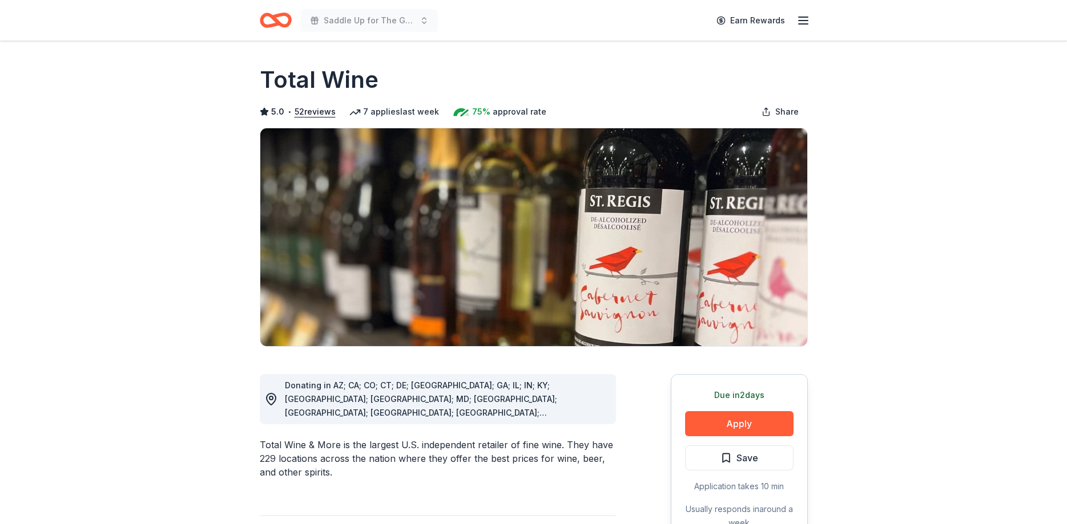
scroll to position [175, 0]
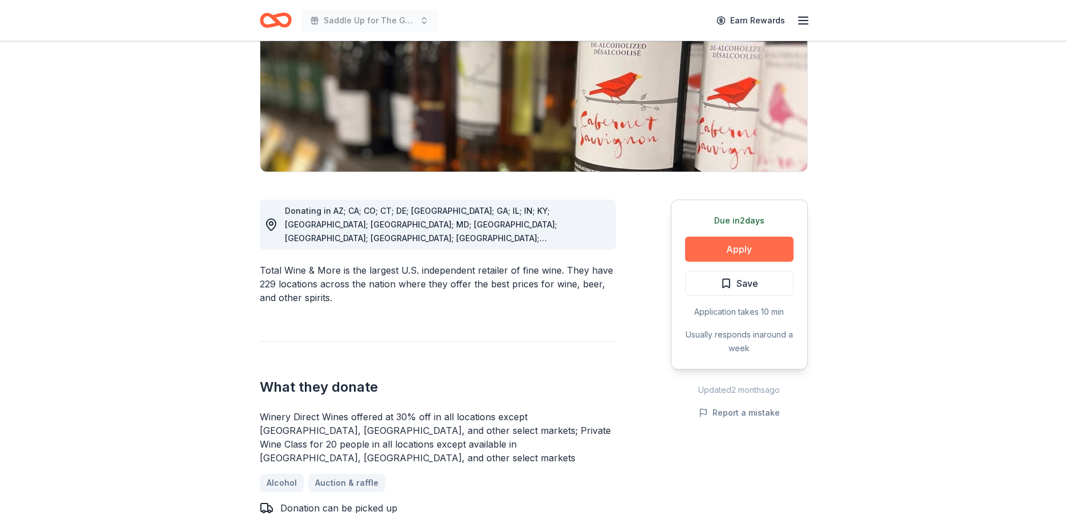
click at [751, 245] on button "Apply" at bounding box center [739, 249] width 108 height 25
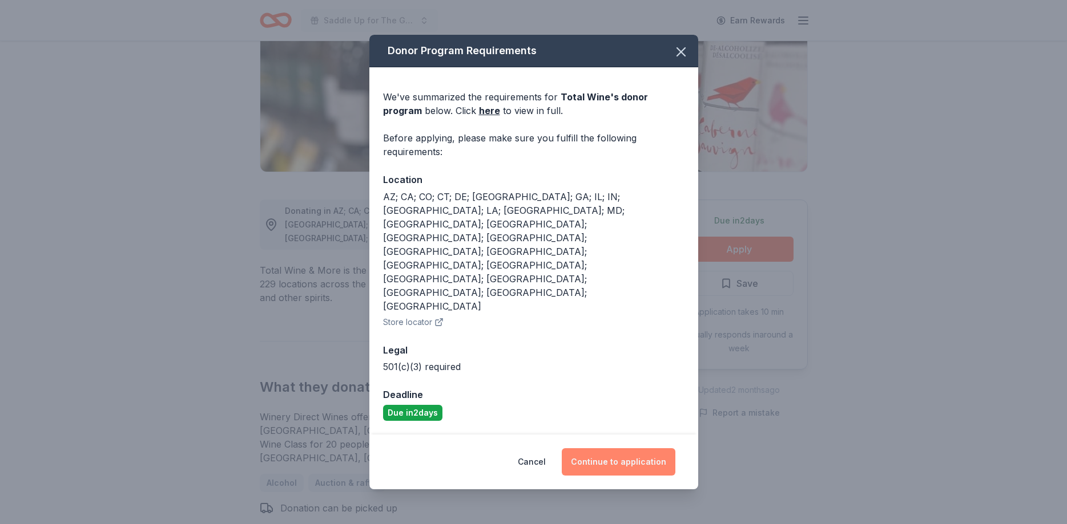
click at [670, 449] on button "Continue to application" at bounding box center [619, 462] width 114 height 27
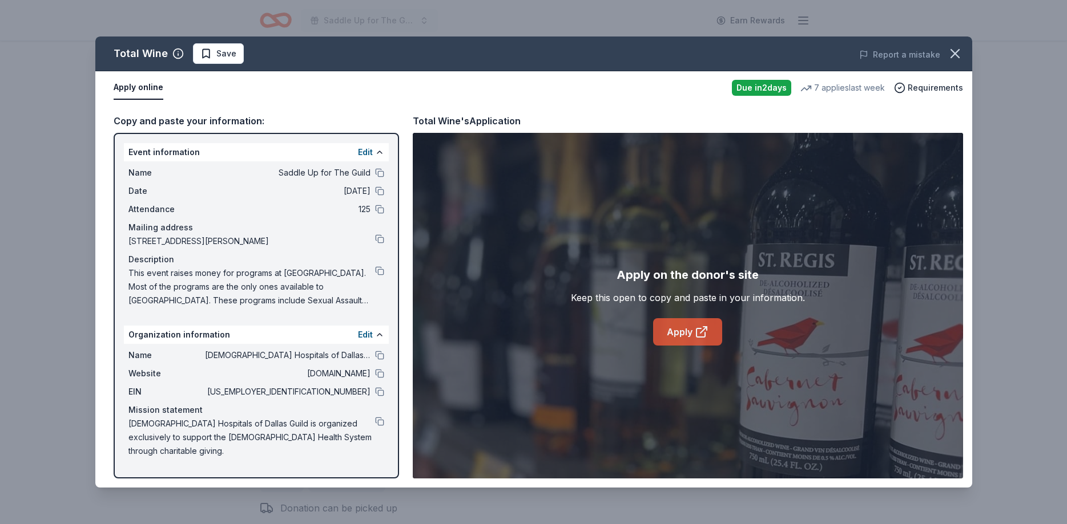
click at [674, 332] on link "Apply" at bounding box center [687, 331] width 69 height 27
click at [228, 50] on span "Save" at bounding box center [226, 54] width 20 height 14
click at [225, 59] on html "Saddle Up for The Guild Earn Rewards Due in 2 days Share Total Wine 5.0 • 52 re…" at bounding box center [533, 87] width 1067 height 524
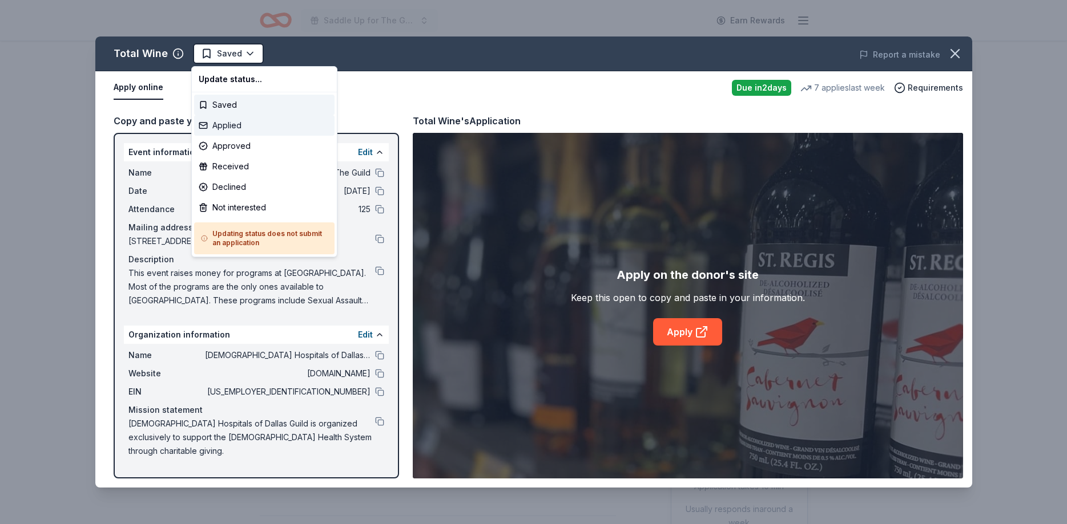
click at [220, 119] on div "Applied" at bounding box center [264, 125] width 140 height 21
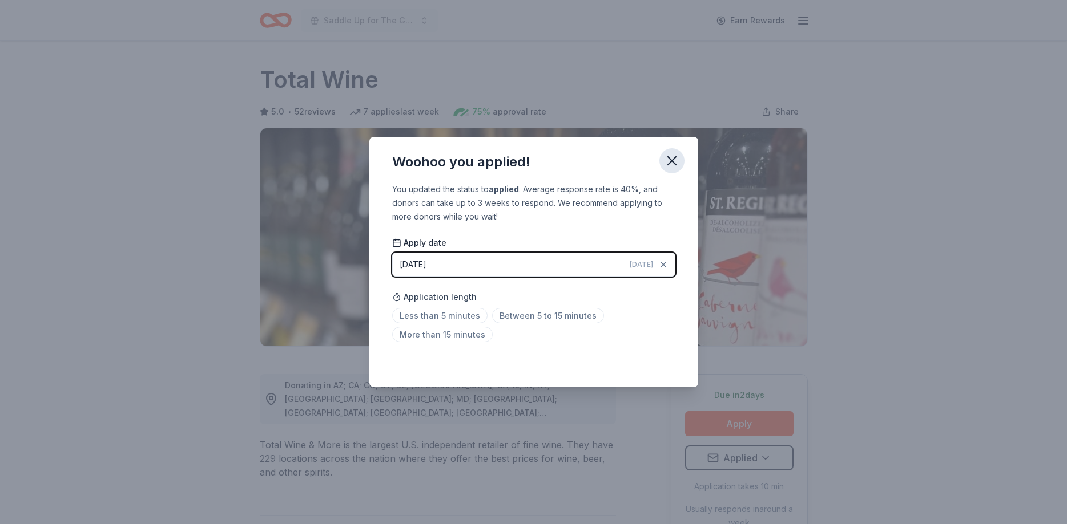
click at [675, 159] on icon "button" at bounding box center [672, 161] width 16 height 16
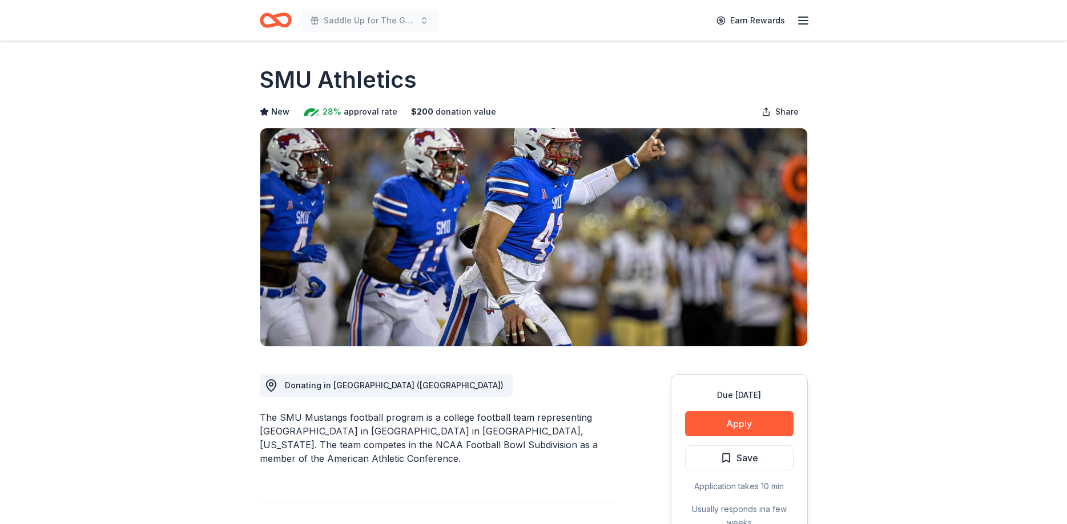
scroll to position [116, 0]
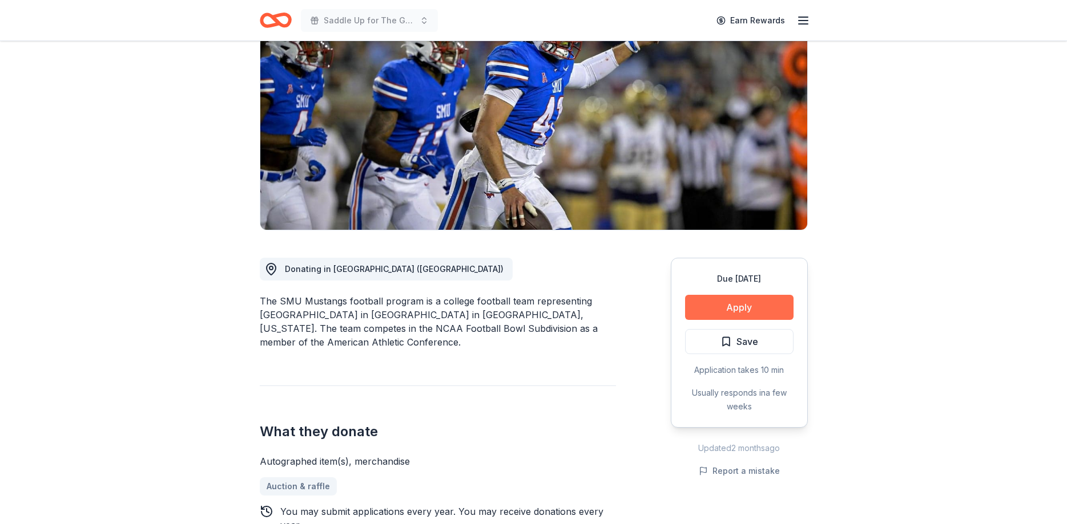
click at [745, 310] on button "Apply" at bounding box center [739, 307] width 108 height 25
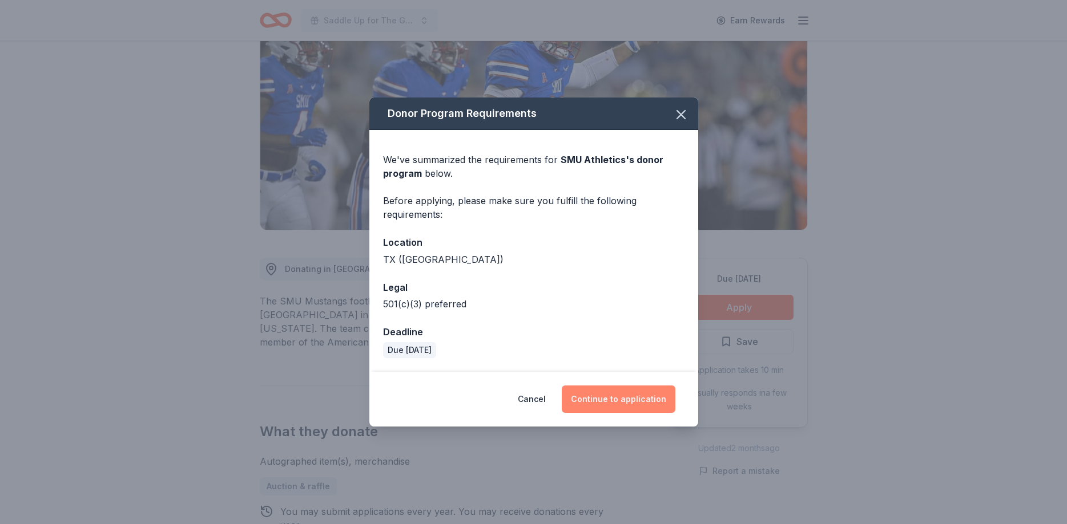
click at [619, 392] on button "Continue to application" at bounding box center [619, 399] width 114 height 27
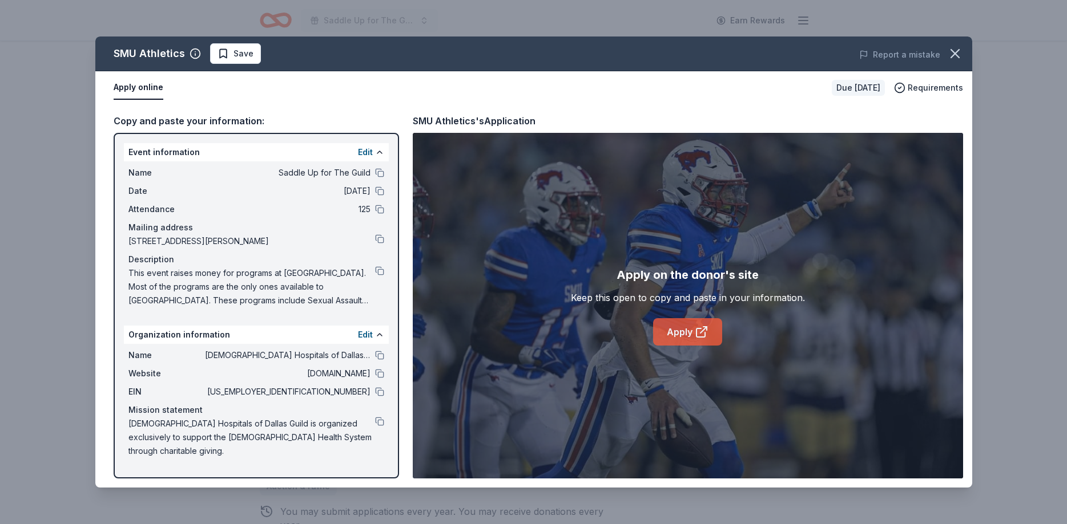
click at [672, 329] on link "Apply" at bounding box center [687, 331] width 69 height 27
click at [243, 52] on span "Save" at bounding box center [243, 54] width 20 height 14
click at [241, 56] on html "Saddle Up for The Guild Earn Rewards Due [DATE] Share SMU Athletics New 28% app…" at bounding box center [533, 146] width 1067 height 524
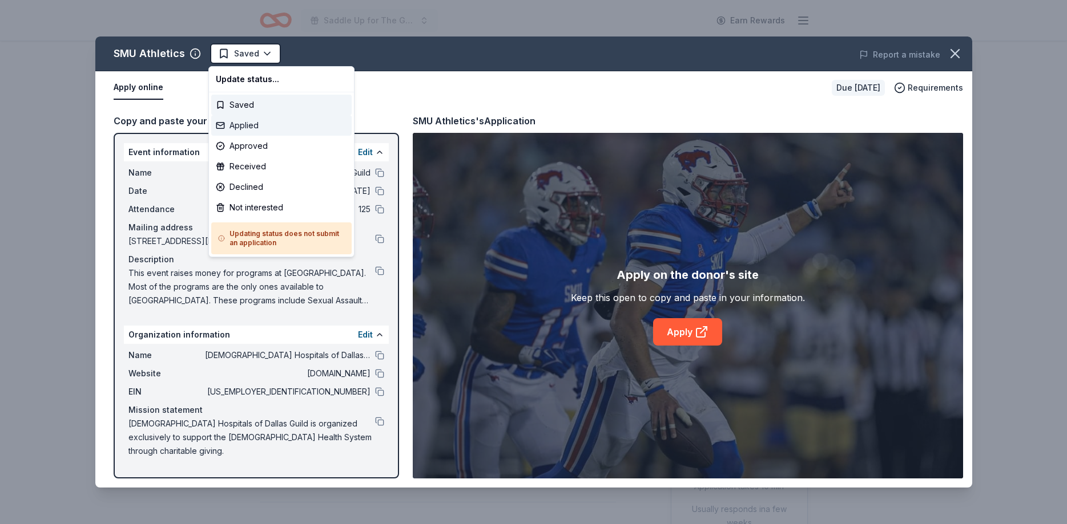
click at [237, 120] on div "Applied" at bounding box center [281, 125] width 140 height 21
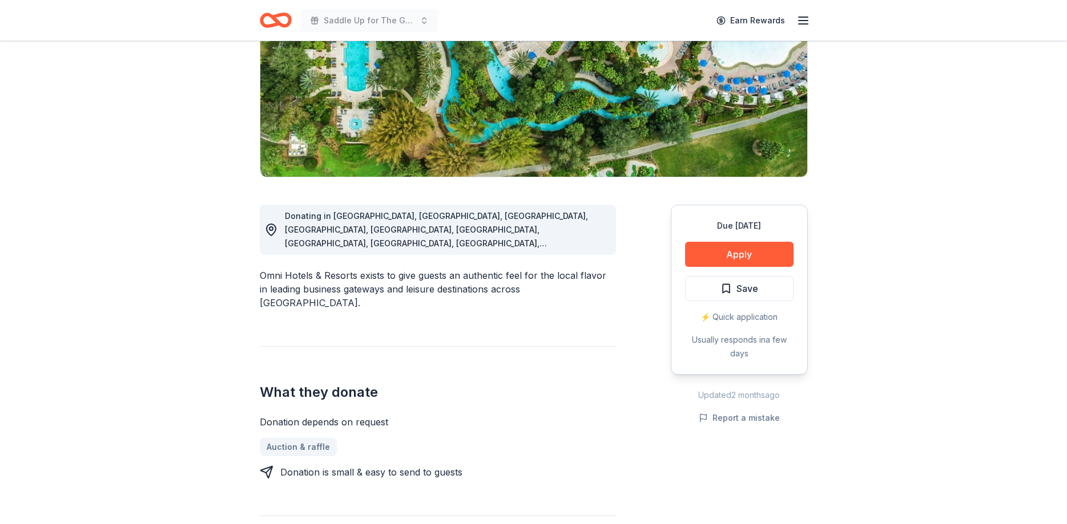
scroll to position [233, 0]
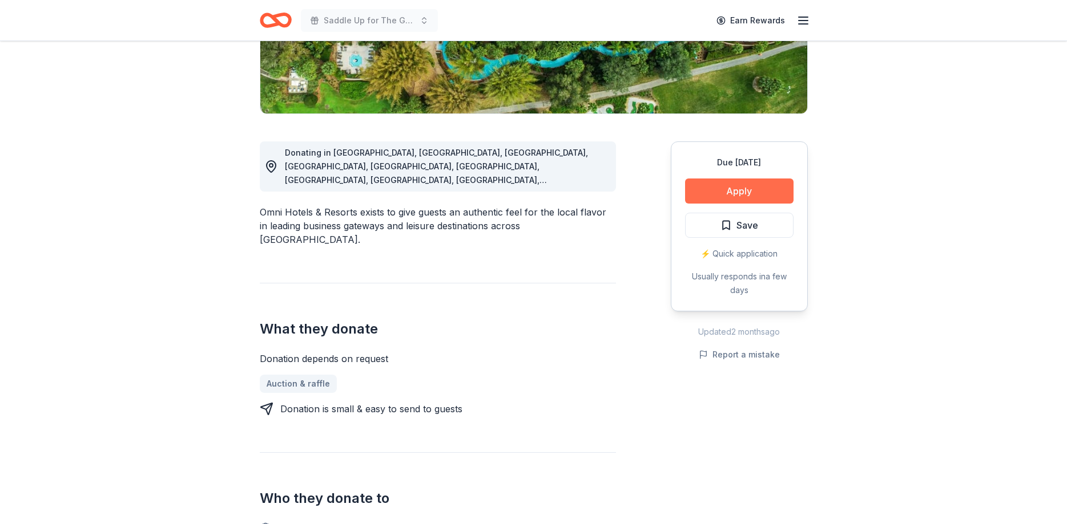
click at [715, 186] on button "Apply" at bounding box center [739, 191] width 108 height 25
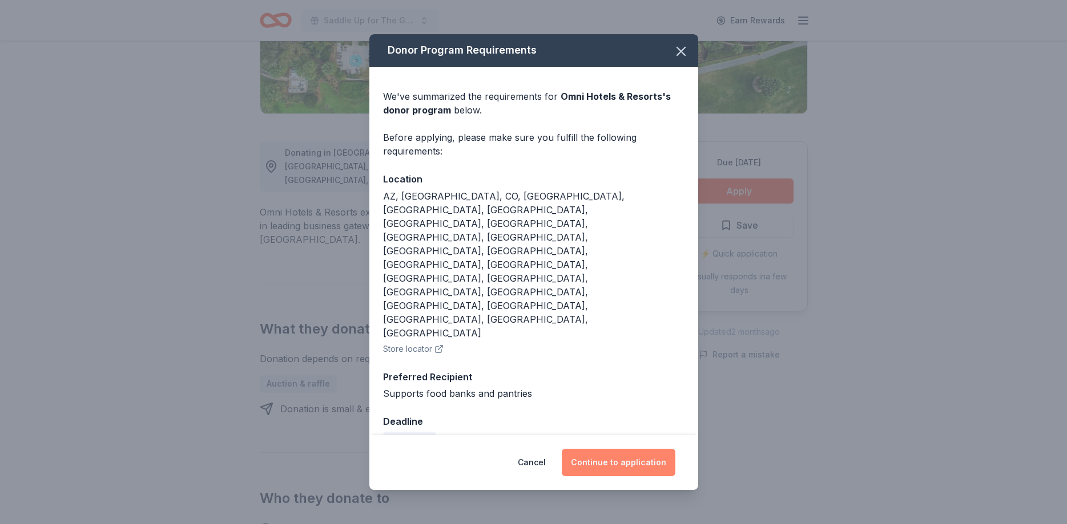
click at [634, 449] on button "Continue to application" at bounding box center [619, 462] width 114 height 27
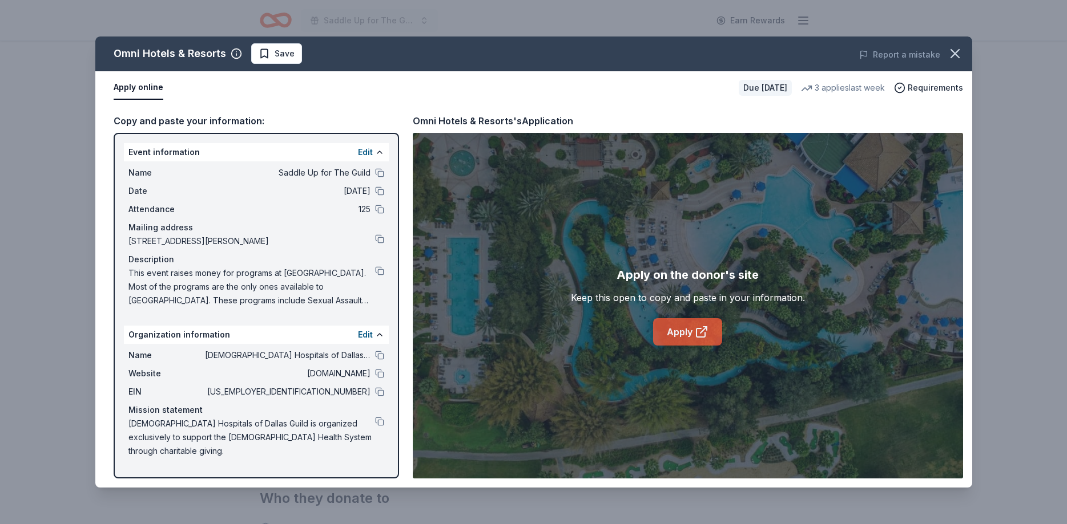
click at [675, 333] on link "Apply" at bounding box center [687, 331] width 69 height 27
click at [278, 49] on span "Save" at bounding box center [284, 54] width 20 height 14
click at [285, 55] on html "Saddle Up for The Guild Earn Rewards Due in 28 days Share Omni Hotels & Resorts…" at bounding box center [533, 29] width 1067 height 524
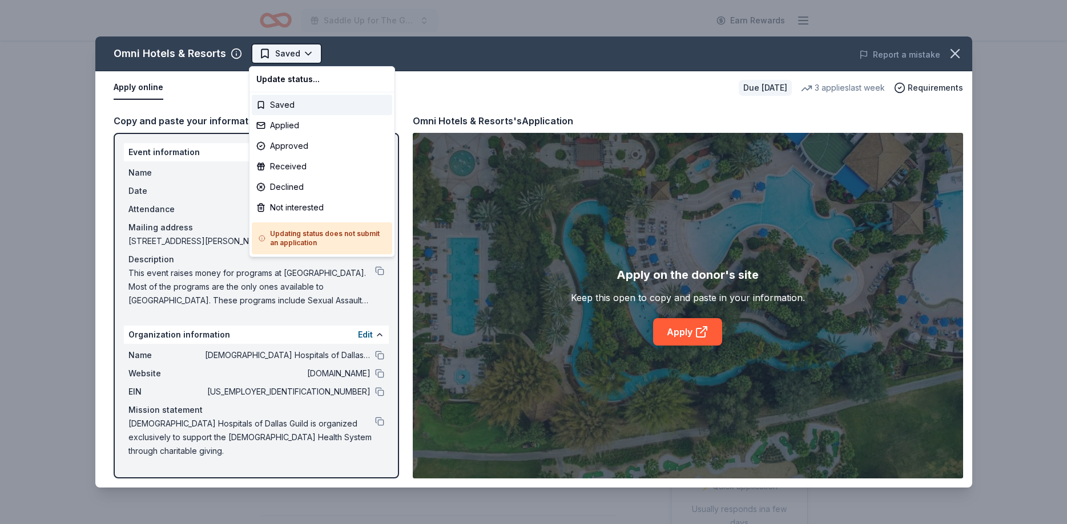
scroll to position [0, 0]
click at [278, 126] on div "Applied" at bounding box center [322, 125] width 140 height 21
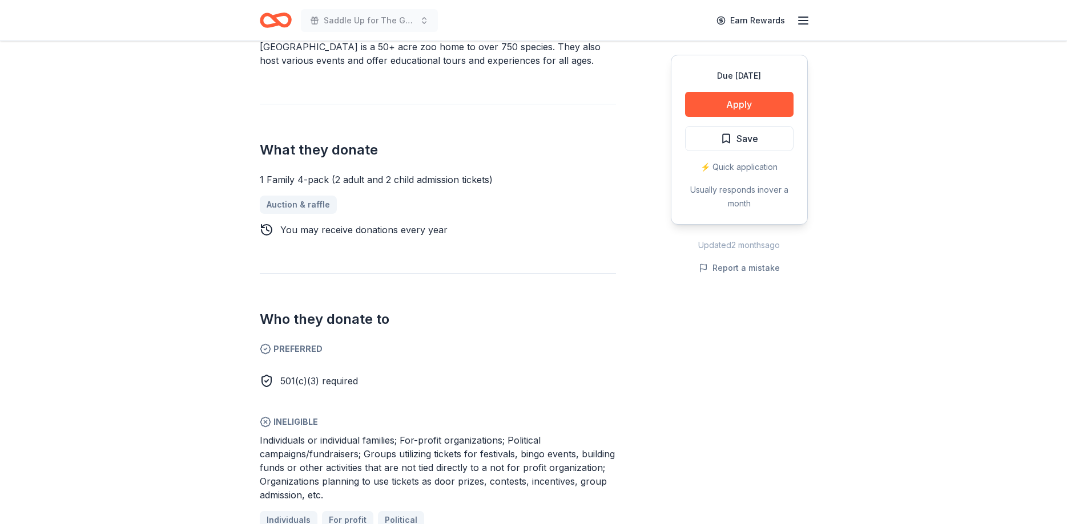
scroll to position [407, 0]
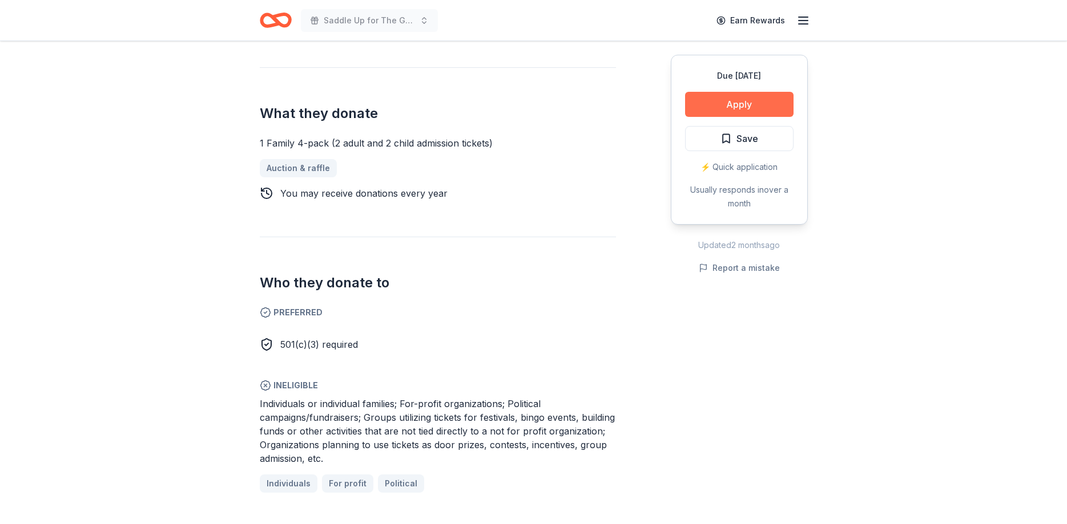
click at [740, 108] on button "Apply" at bounding box center [739, 104] width 108 height 25
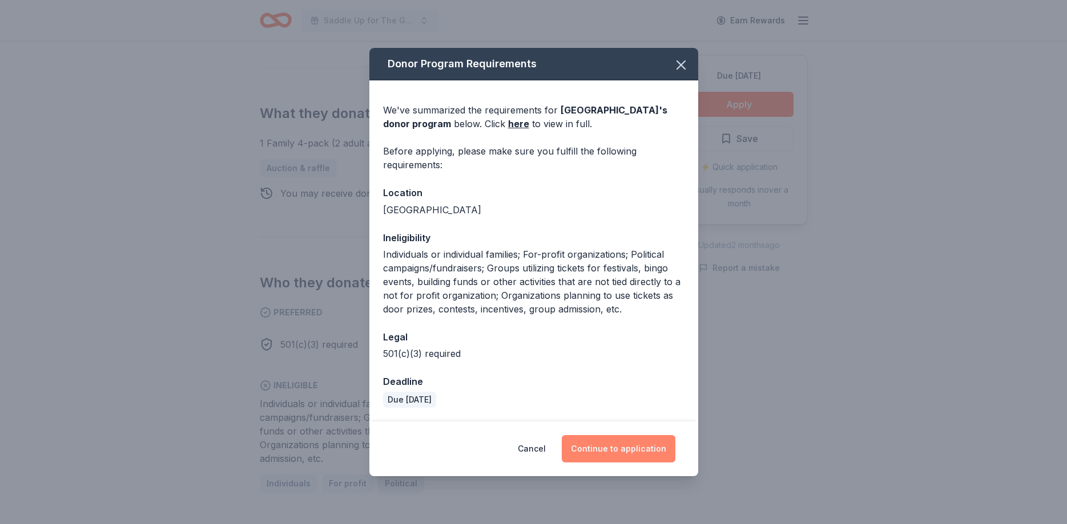
click at [623, 448] on button "Continue to application" at bounding box center [619, 448] width 114 height 27
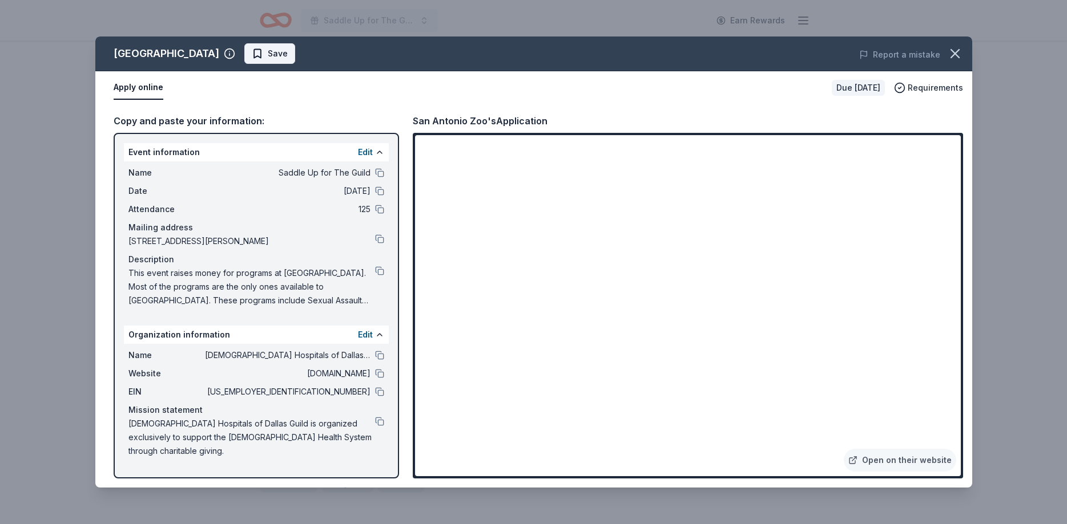
click at [264, 54] on button "Save" at bounding box center [269, 53] width 51 height 21
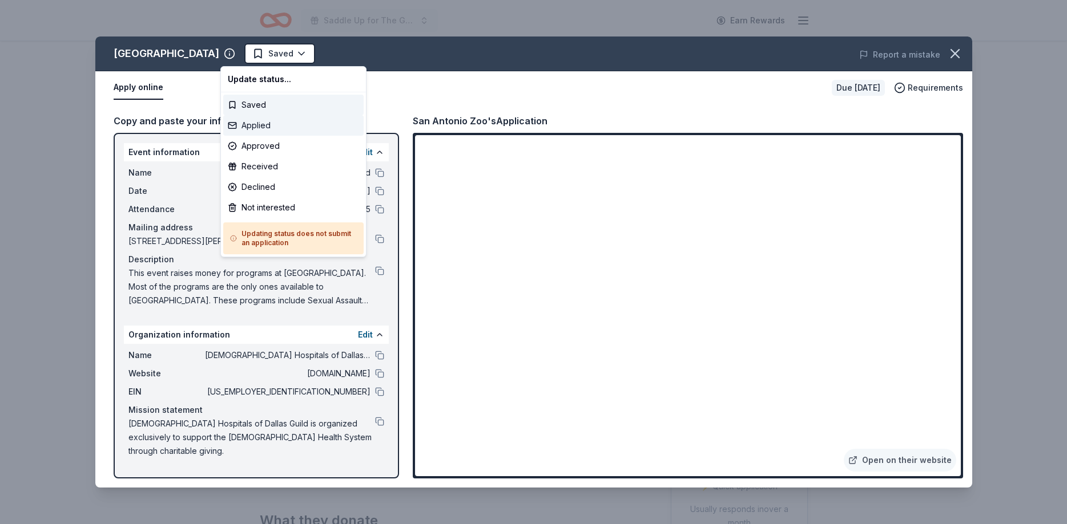
click at [251, 126] on div "Applied" at bounding box center [293, 125] width 140 height 21
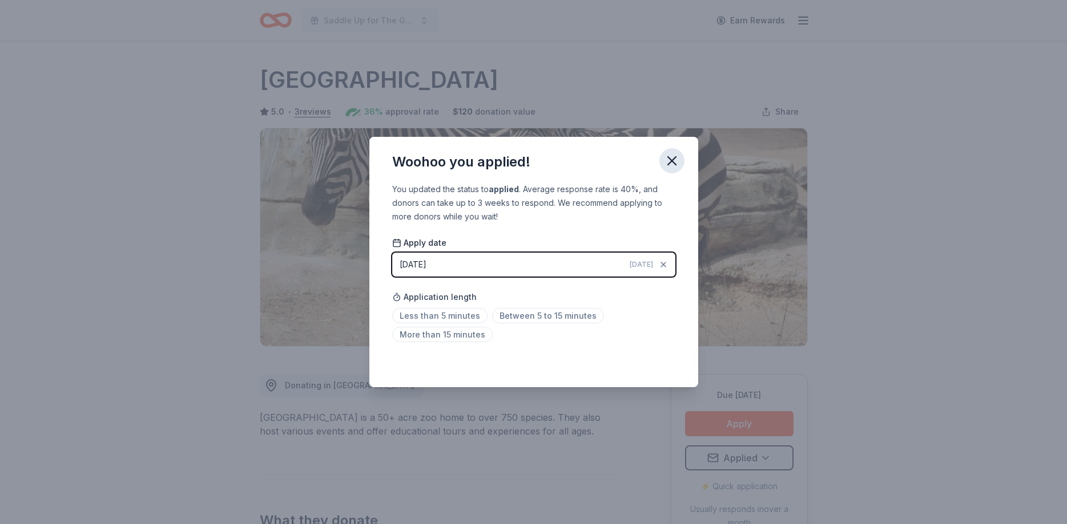
drag, startPoint x: 668, startPoint y: 159, endPoint x: 668, endPoint y: 154, distance: 5.7
click at [668, 159] on icon "button" at bounding box center [672, 161] width 16 height 16
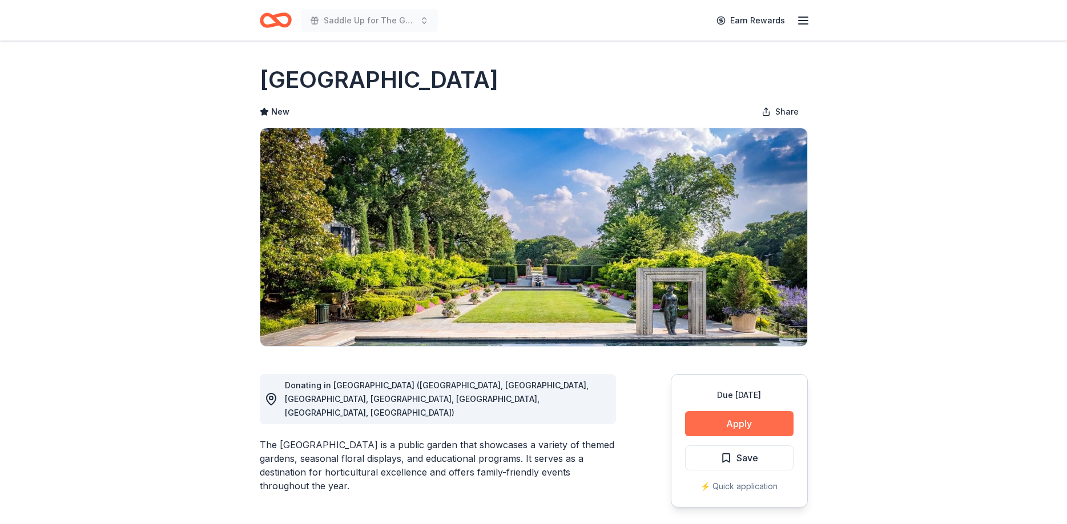
click at [692, 417] on button "Apply" at bounding box center [739, 423] width 108 height 25
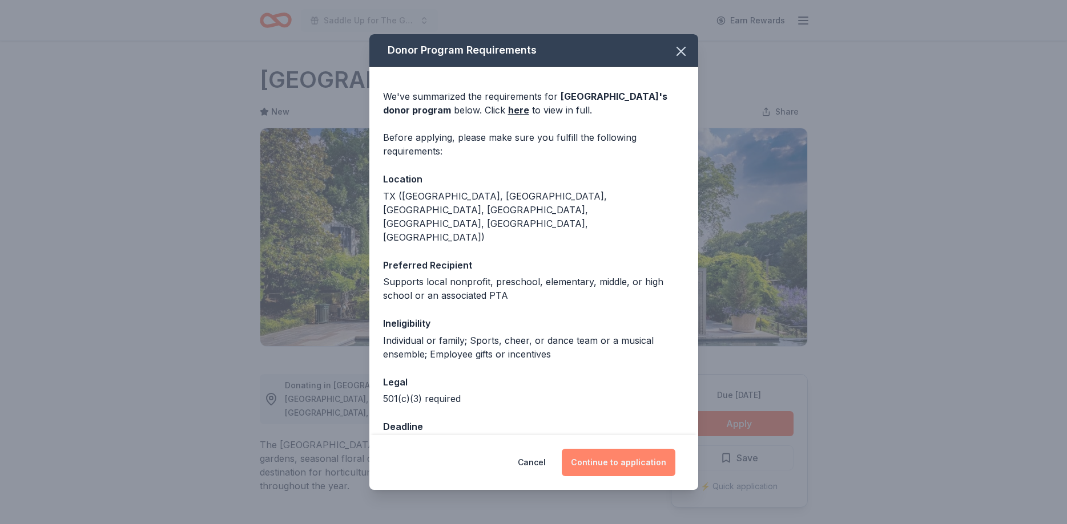
click at [614, 463] on button "Continue to application" at bounding box center [619, 462] width 114 height 27
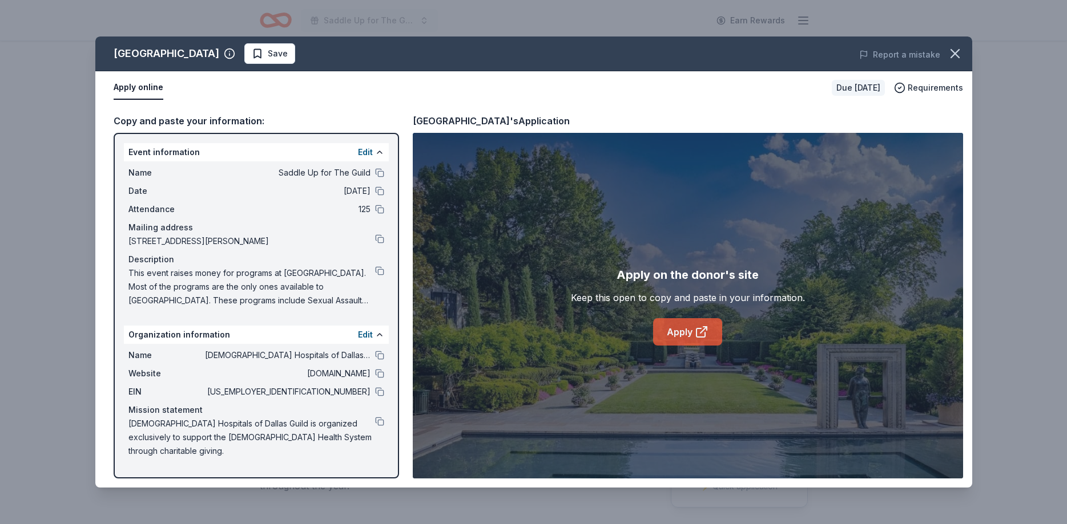
click at [685, 339] on link "Apply" at bounding box center [687, 331] width 69 height 27
click at [950, 50] on icon "button" at bounding box center [955, 54] width 16 height 16
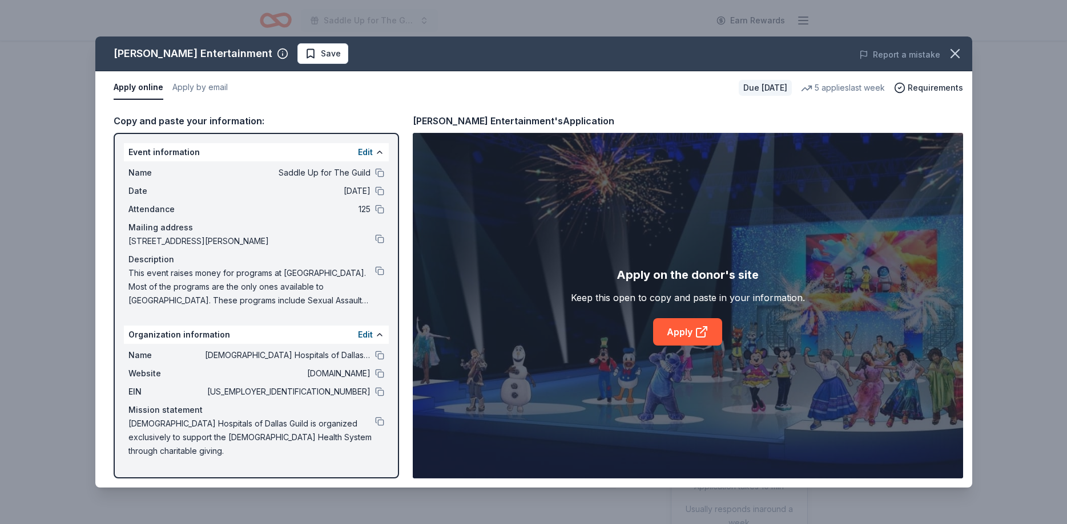
scroll to position [116, 0]
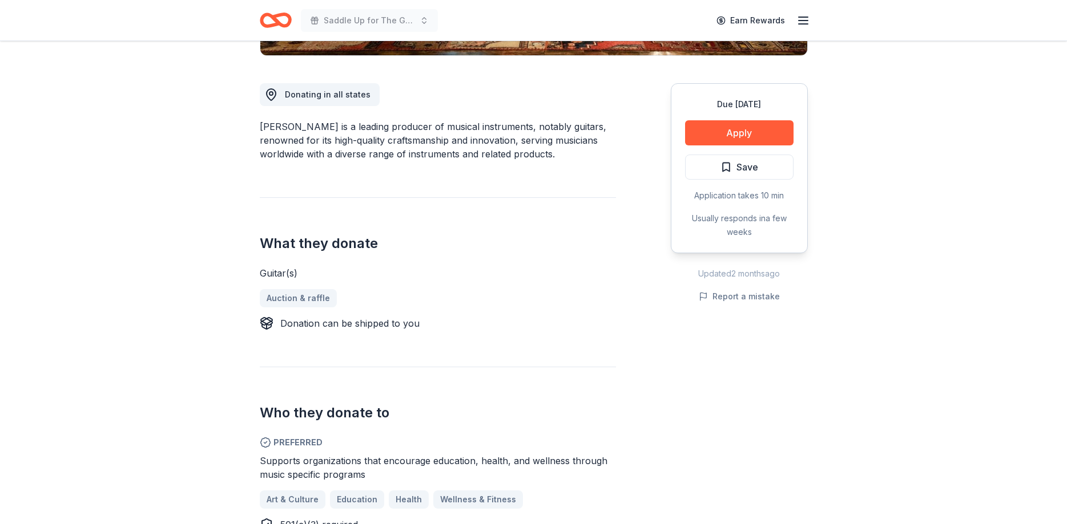
scroll to position [349, 0]
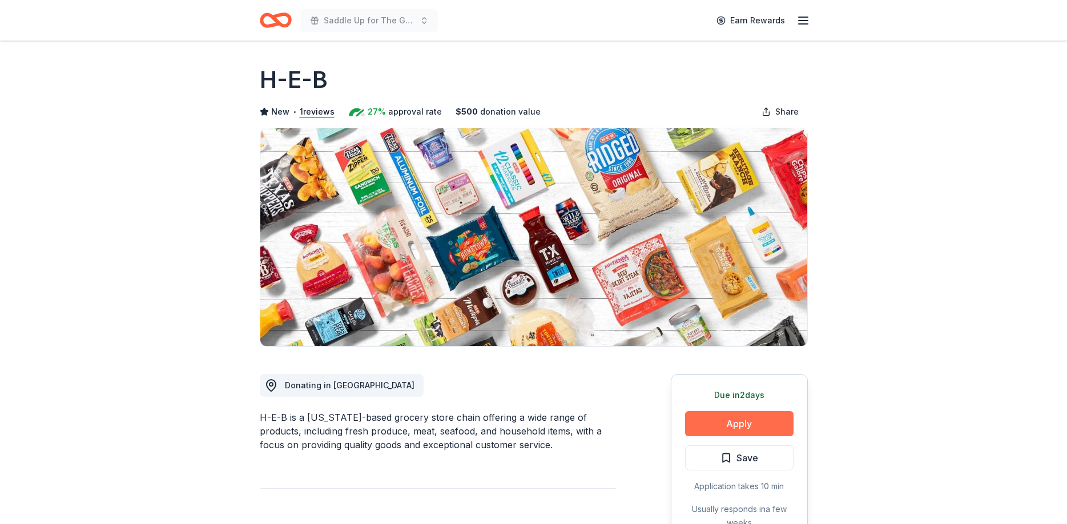
click at [739, 423] on button "Apply" at bounding box center [739, 423] width 108 height 25
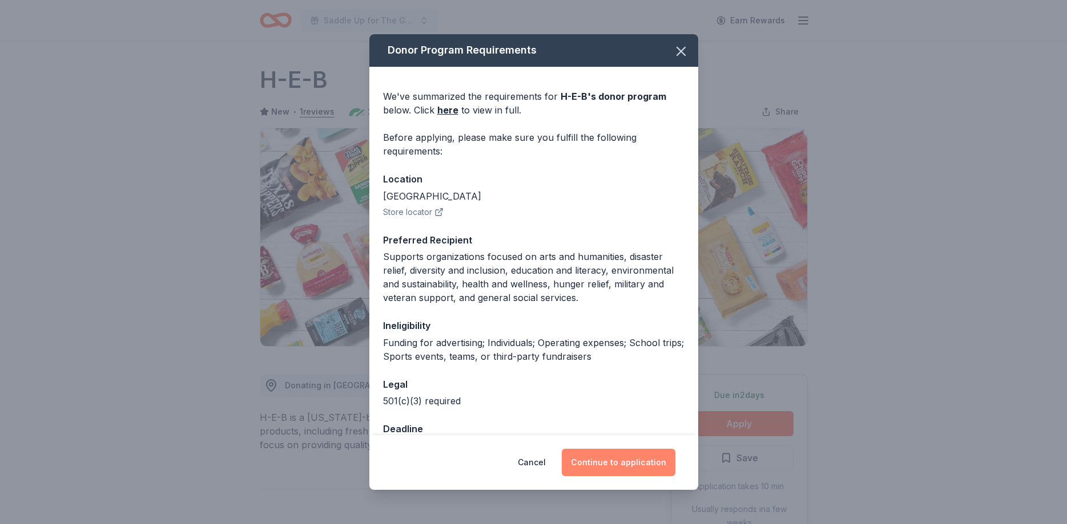
click at [629, 468] on button "Continue to application" at bounding box center [619, 462] width 114 height 27
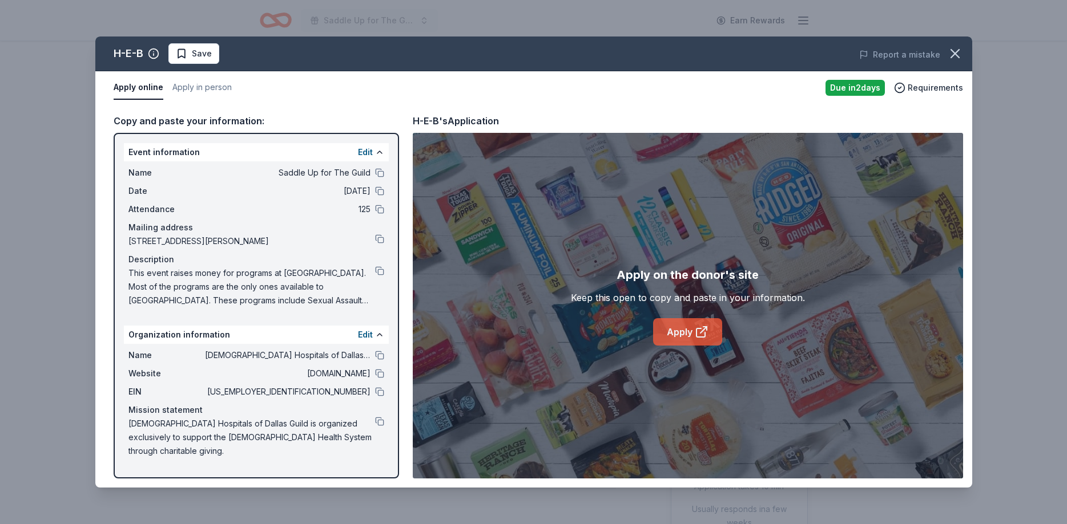
click at [687, 328] on link "Apply" at bounding box center [687, 331] width 69 height 27
click at [200, 51] on span "Save" at bounding box center [202, 54] width 20 height 14
click at [200, 51] on html "Saddle Up for The Guild Earn Rewards Due in 2 days Share H-E-B New • 1 reviews …" at bounding box center [533, 262] width 1067 height 524
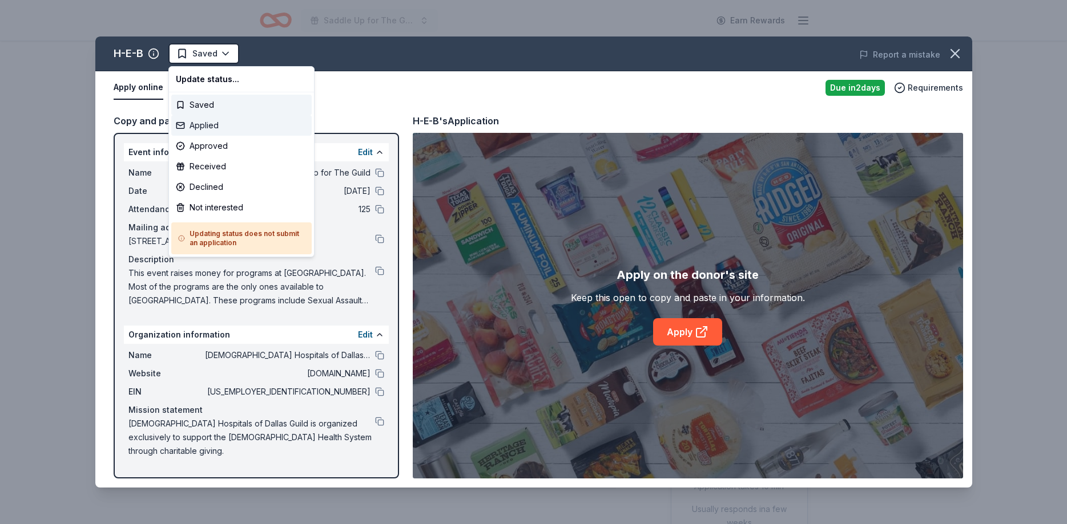
click at [199, 123] on div "Applied" at bounding box center [241, 125] width 140 height 21
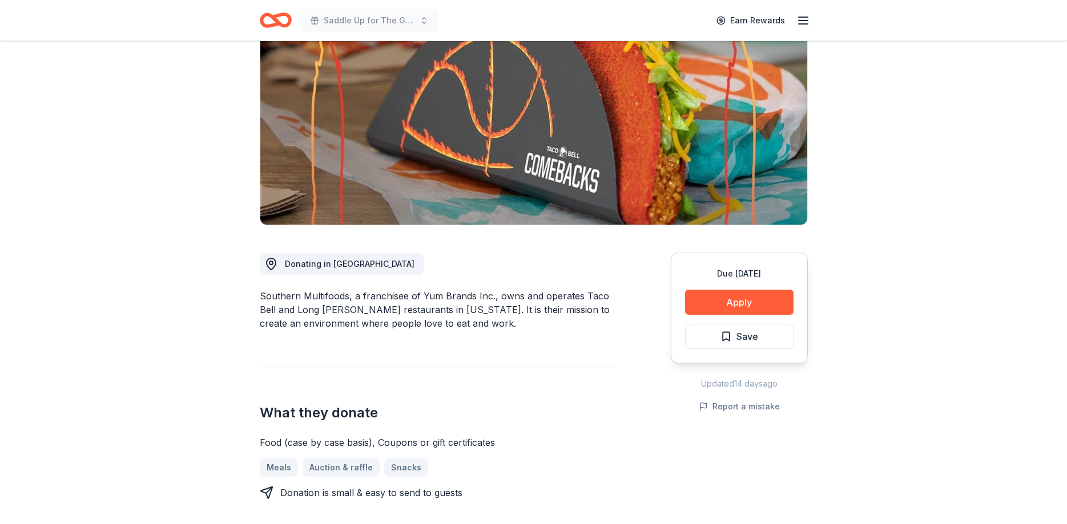
scroll to position [175, 0]
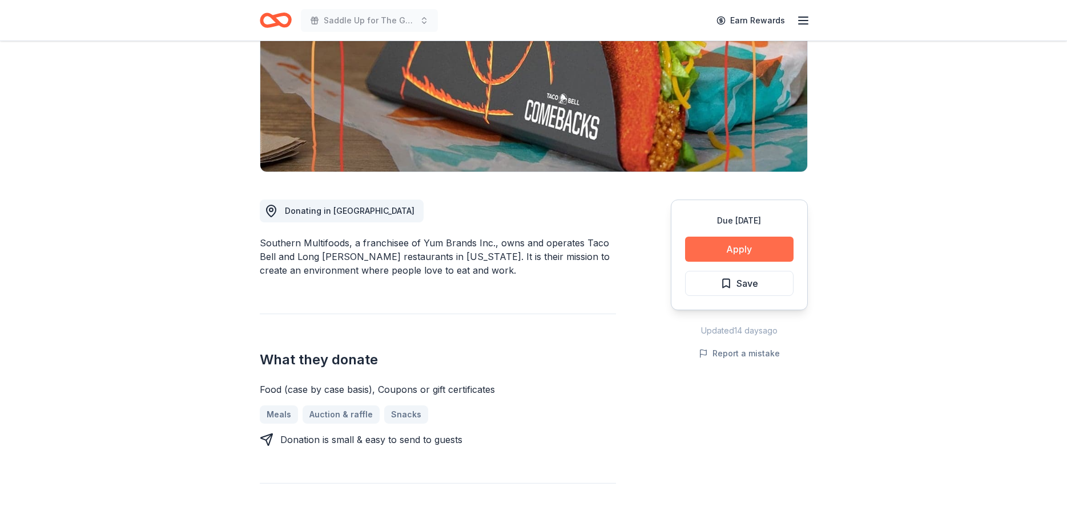
click at [740, 248] on button "Apply" at bounding box center [739, 249] width 108 height 25
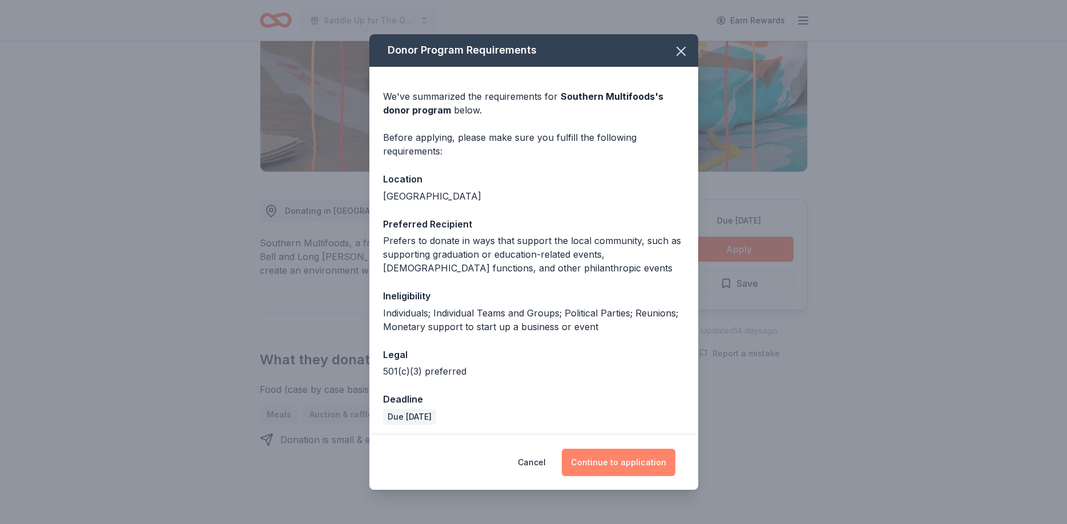
click at [627, 457] on button "Continue to application" at bounding box center [619, 462] width 114 height 27
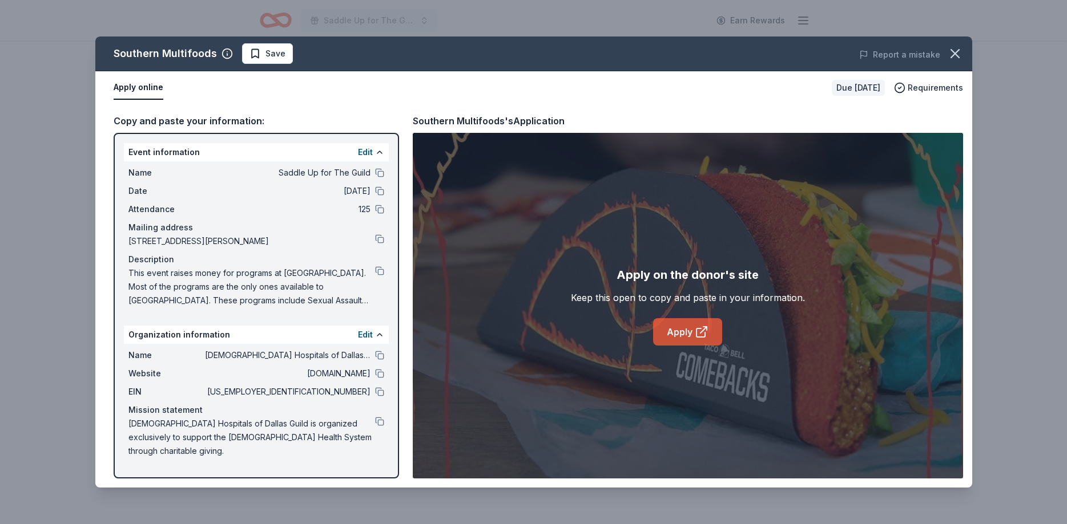
click at [680, 337] on link "Apply" at bounding box center [687, 331] width 69 height 27
click at [245, 61] on button "Save" at bounding box center [267, 53] width 51 height 21
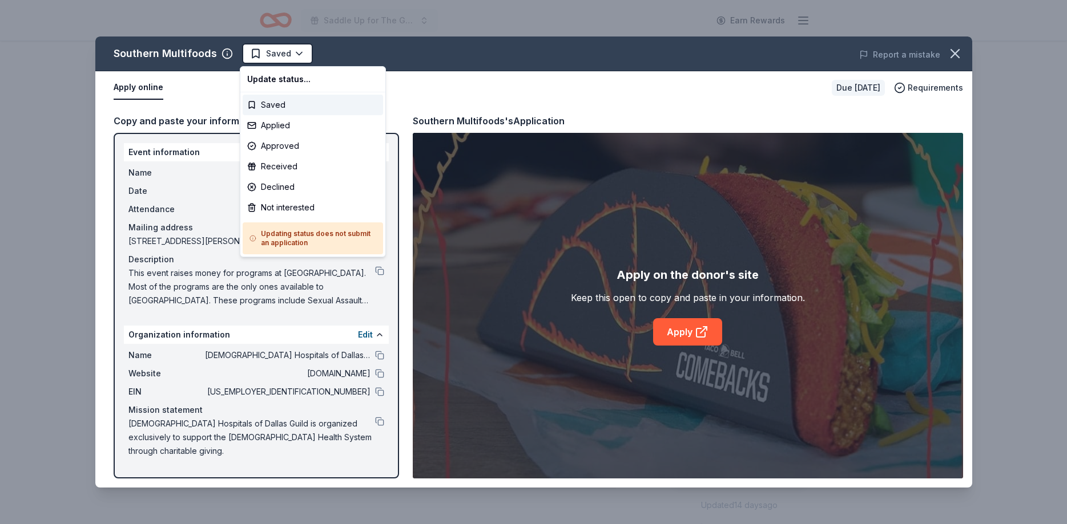
click at [245, 62] on html "Saddle Up for The Guild Earn Rewards Due [DATE] Share Southern Multifoods New S…" at bounding box center [533, 262] width 1067 height 524
click at [266, 126] on div "Applied" at bounding box center [313, 125] width 140 height 21
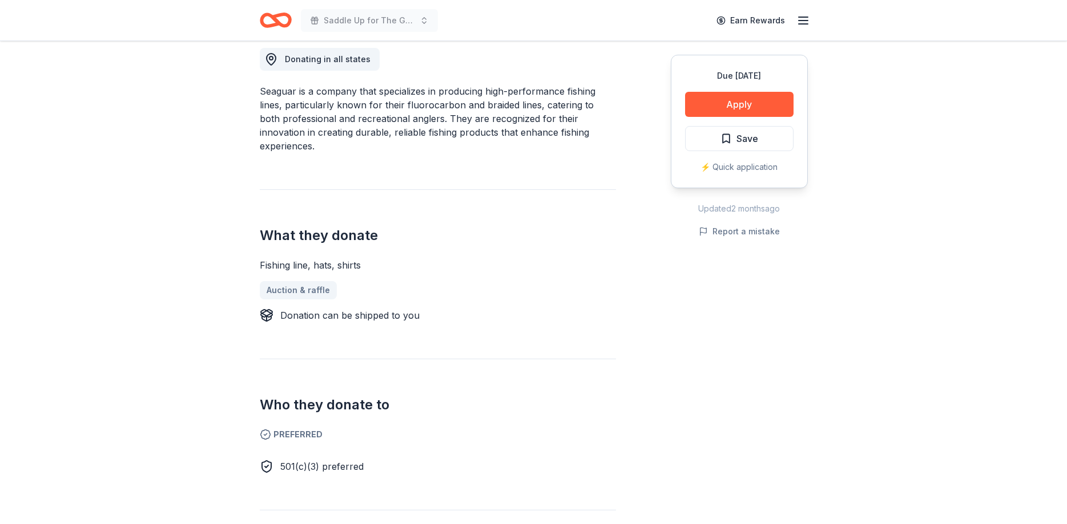
scroll to position [349, 0]
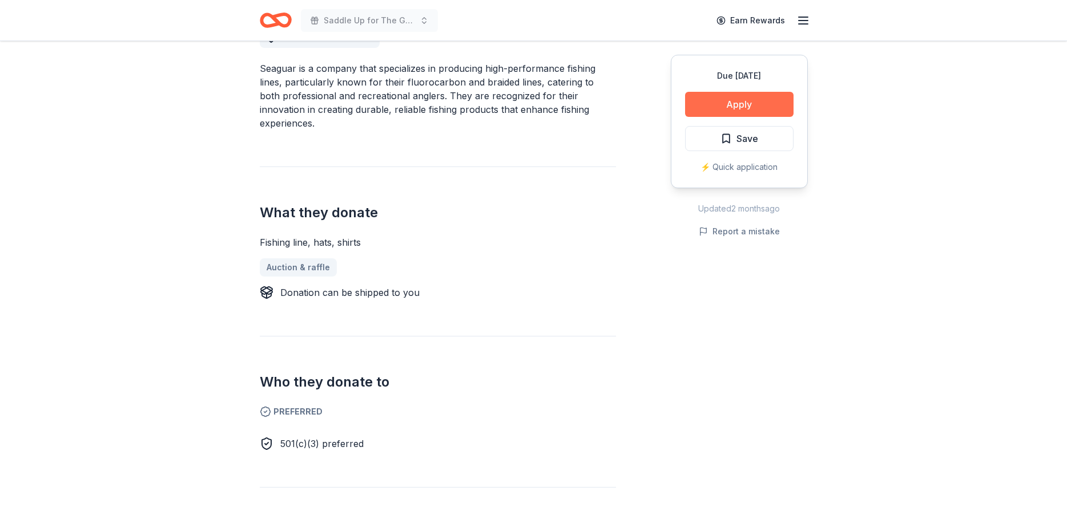
click at [722, 110] on button "Apply" at bounding box center [739, 104] width 108 height 25
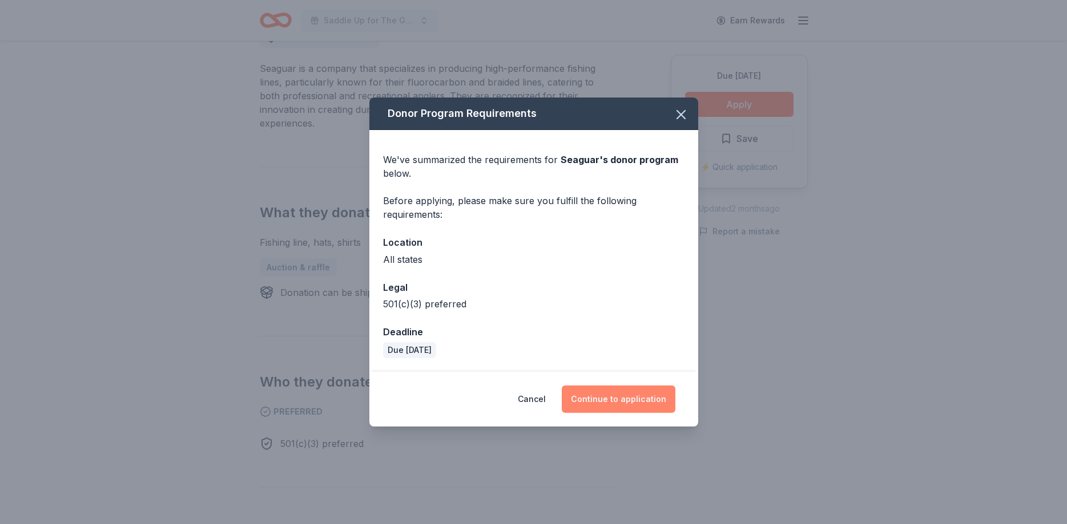
click at [620, 402] on button "Continue to application" at bounding box center [619, 399] width 114 height 27
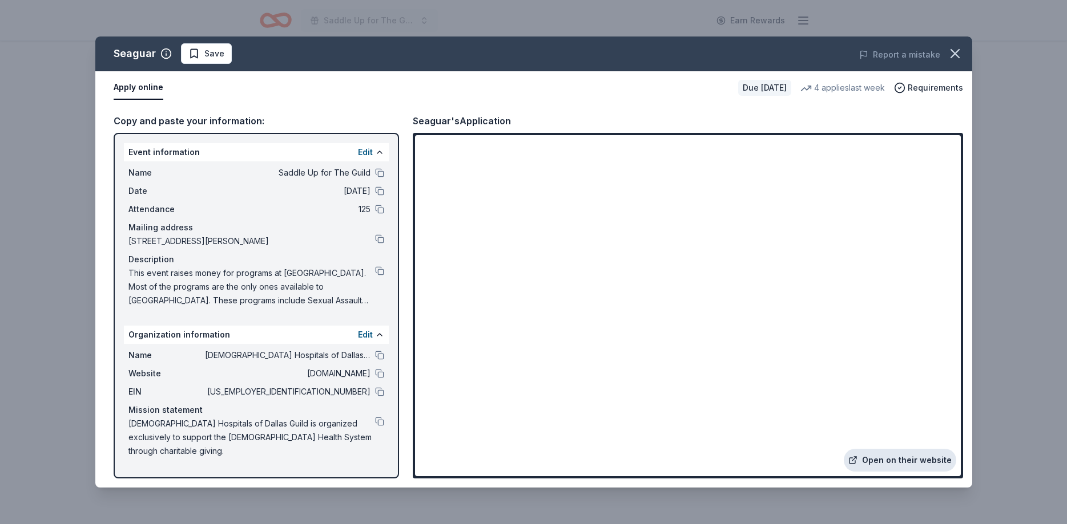
drag, startPoint x: 900, startPoint y: 461, endPoint x: 894, endPoint y: 450, distance: 13.0
click at [898, 457] on link "Open on their website" at bounding box center [899, 460] width 112 height 23
click at [208, 49] on span "Save" at bounding box center [214, 54] width 20 height 14
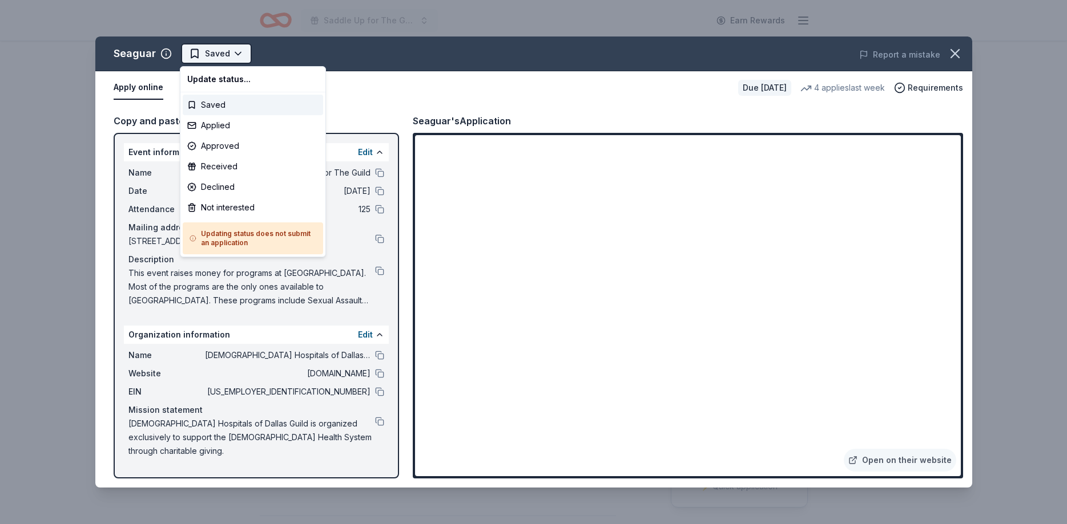
scroll to position [0, 0]
click at [220, 120] on div "Applied" at bounding box center [253, 125] width 140 height 21
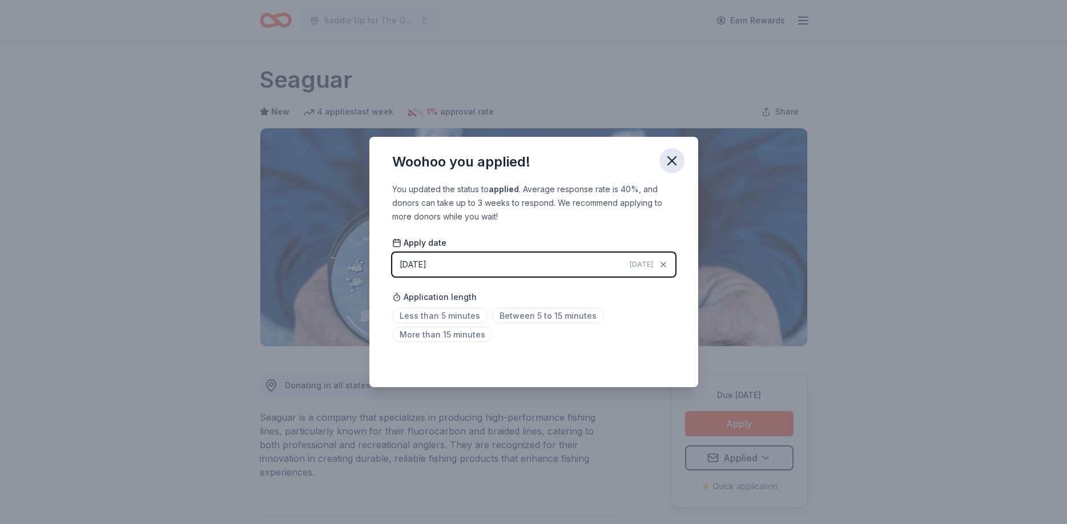
click at [667, 157] on icon "button" at bounding box center [672, 161] width 16 height 16
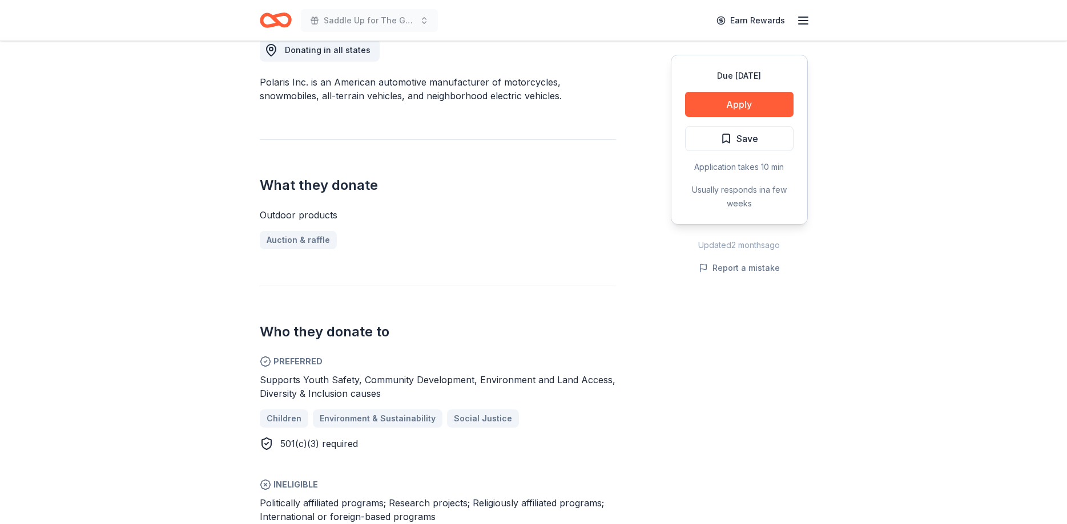
scroll to position [349, 0]
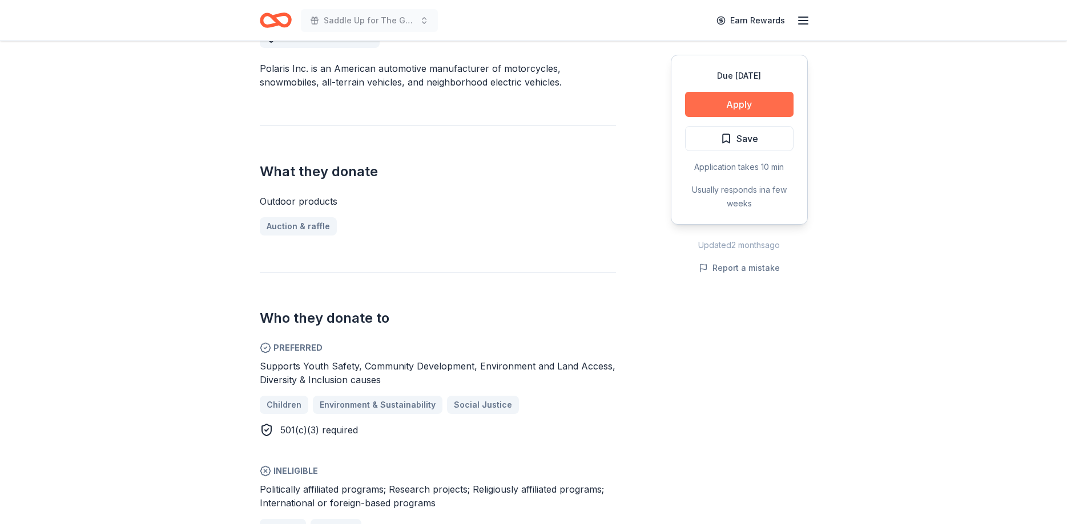
click at [725, 104] on button "Apply" at bounding box center [739, 104] width 108 height 25
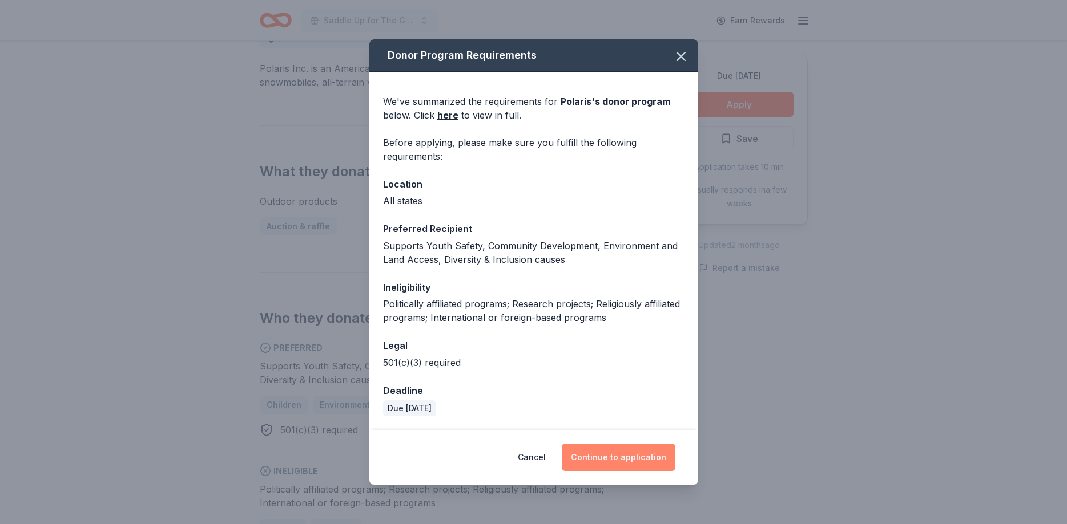
click at [605, 459] on button "Continue to application" at bounding box center [619, 457] width 114 height 27
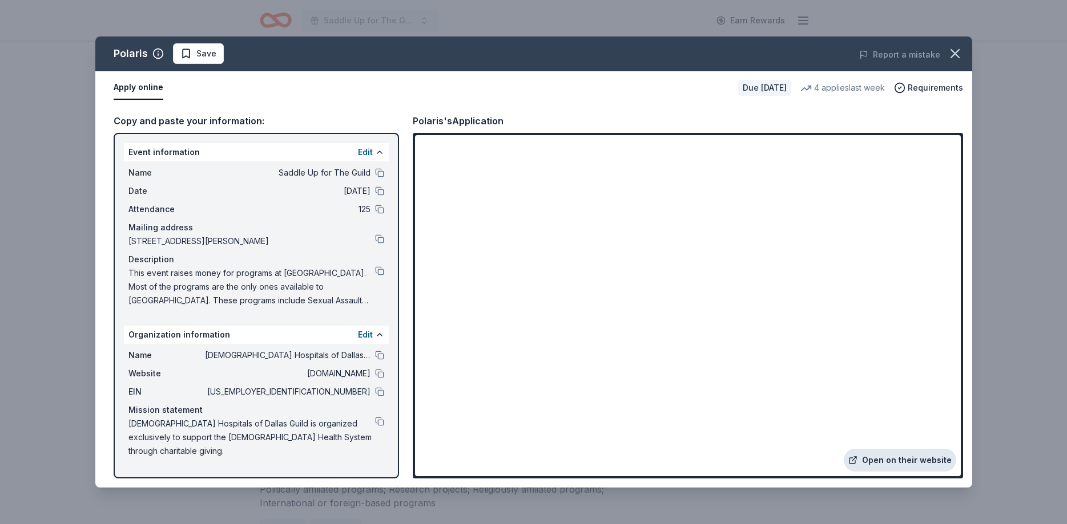
click at [876, 468] on link "Open on their website" at bounding box center [899, 460] width 112 height 23
click at [198, 51] on span "Save" at bounding box center [206, 54] width 20 height 14
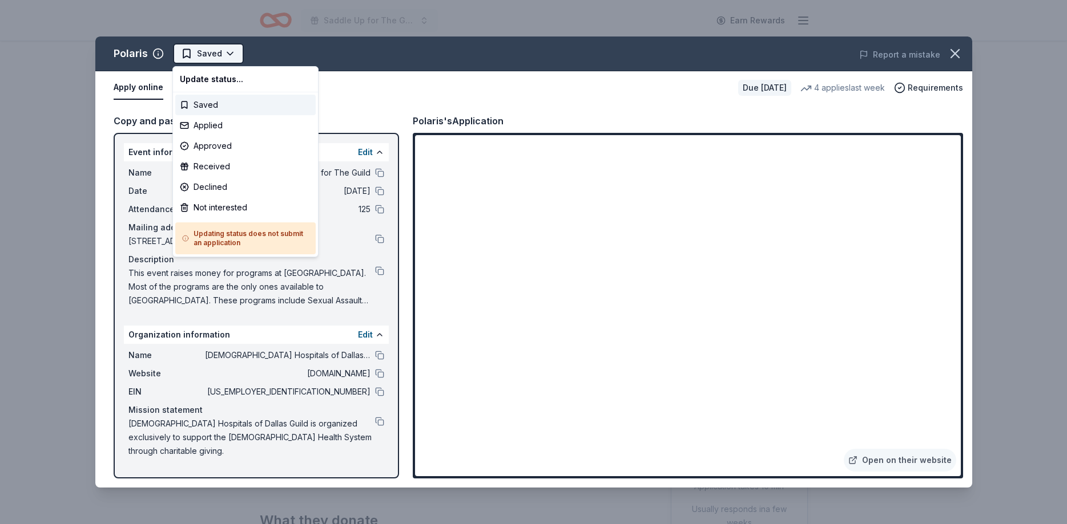
scroll to position [0, 0]
click at [199, 123] on div "Applied" at bounding box center [245, 125] width 140 height 21
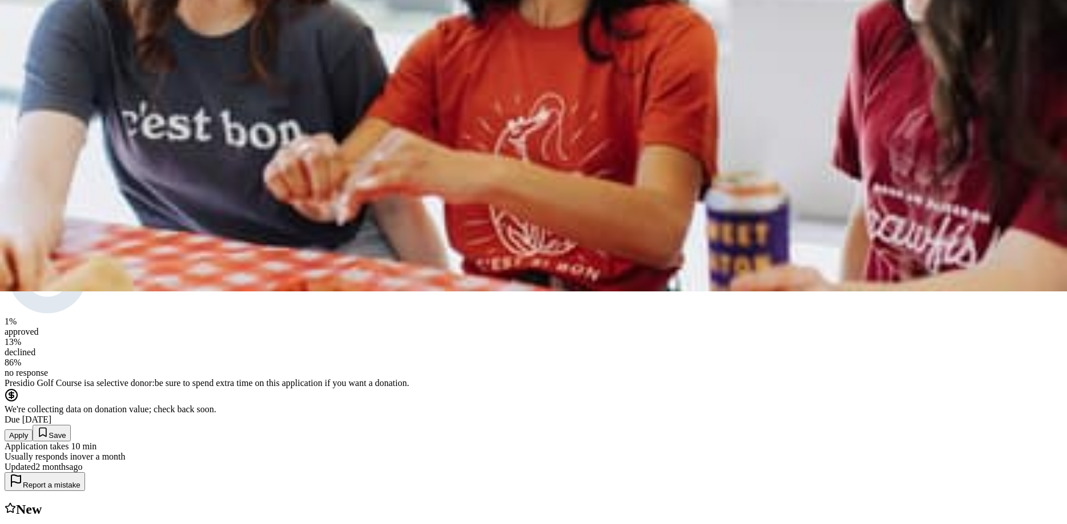
scroll to position [291, 0]
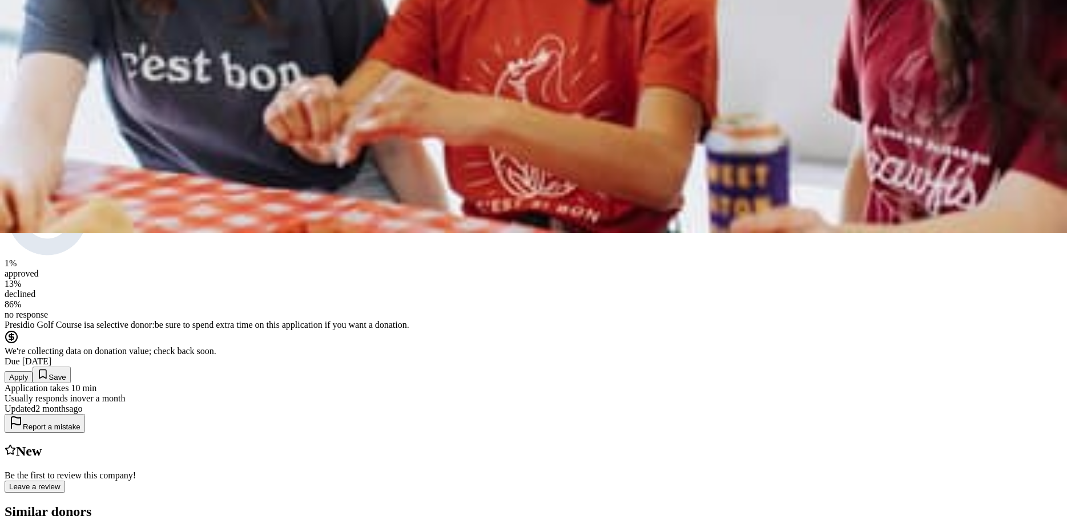
click at [33, 371] on button "Apply" at bounding box center [19, 377] width 28 height 12
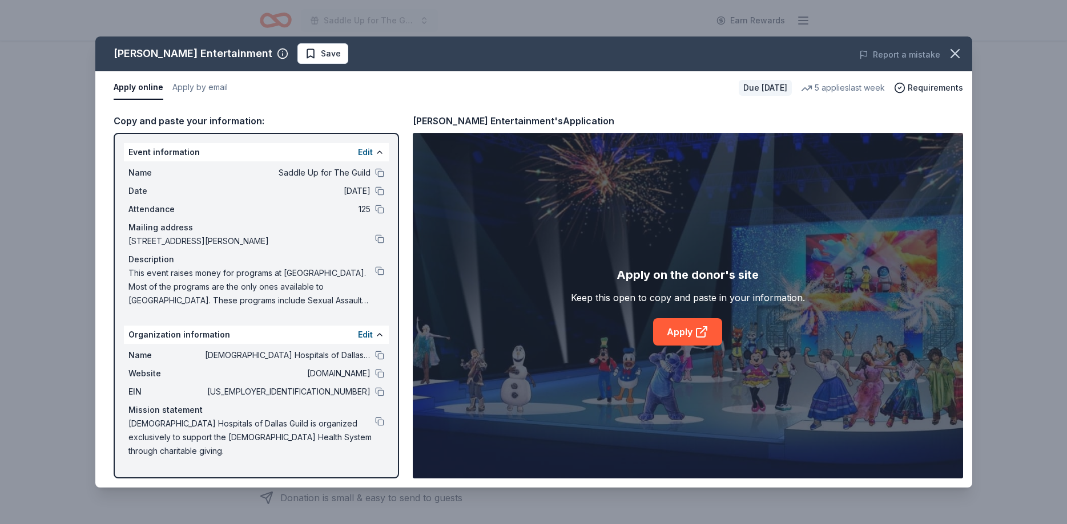
scroll to position [116, 0]
